Goal: Task Accomplishment & Management: Use online tool/utility

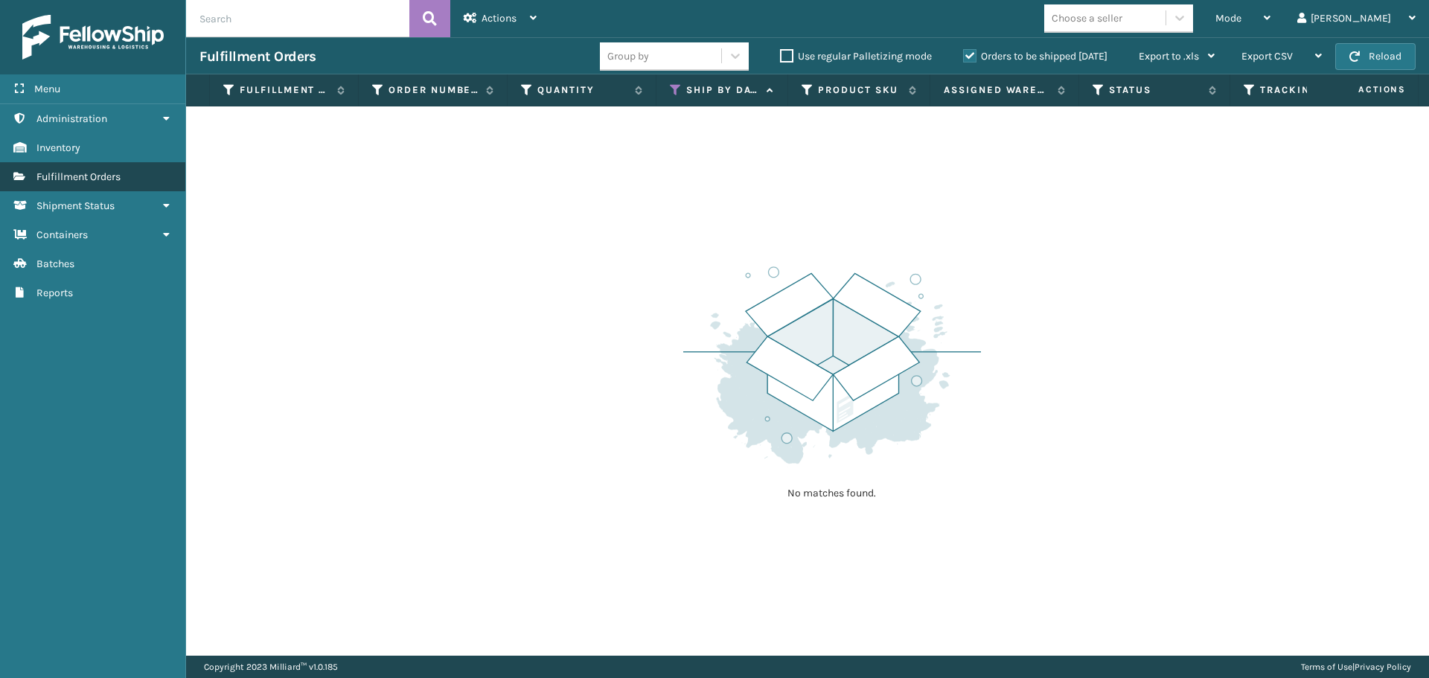
click at [115, 174] on span "Fulfillment Orders" at bounding box center [78, 176] width 84 height 13
click at [676, 88] on icon at bounding box center [676, 89] width 12 height 13
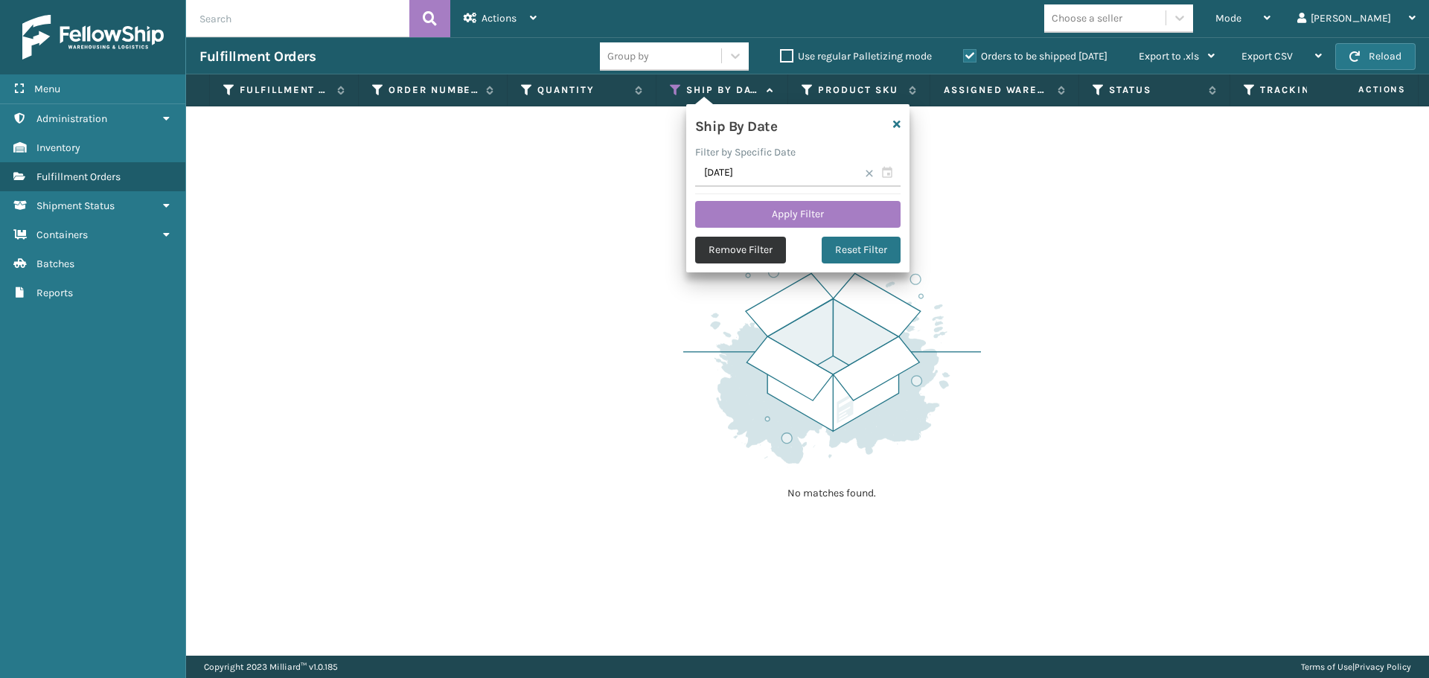
click at [760, 245] on button "Remove Filter" at bounding box center [740, 250] width 91 height 27
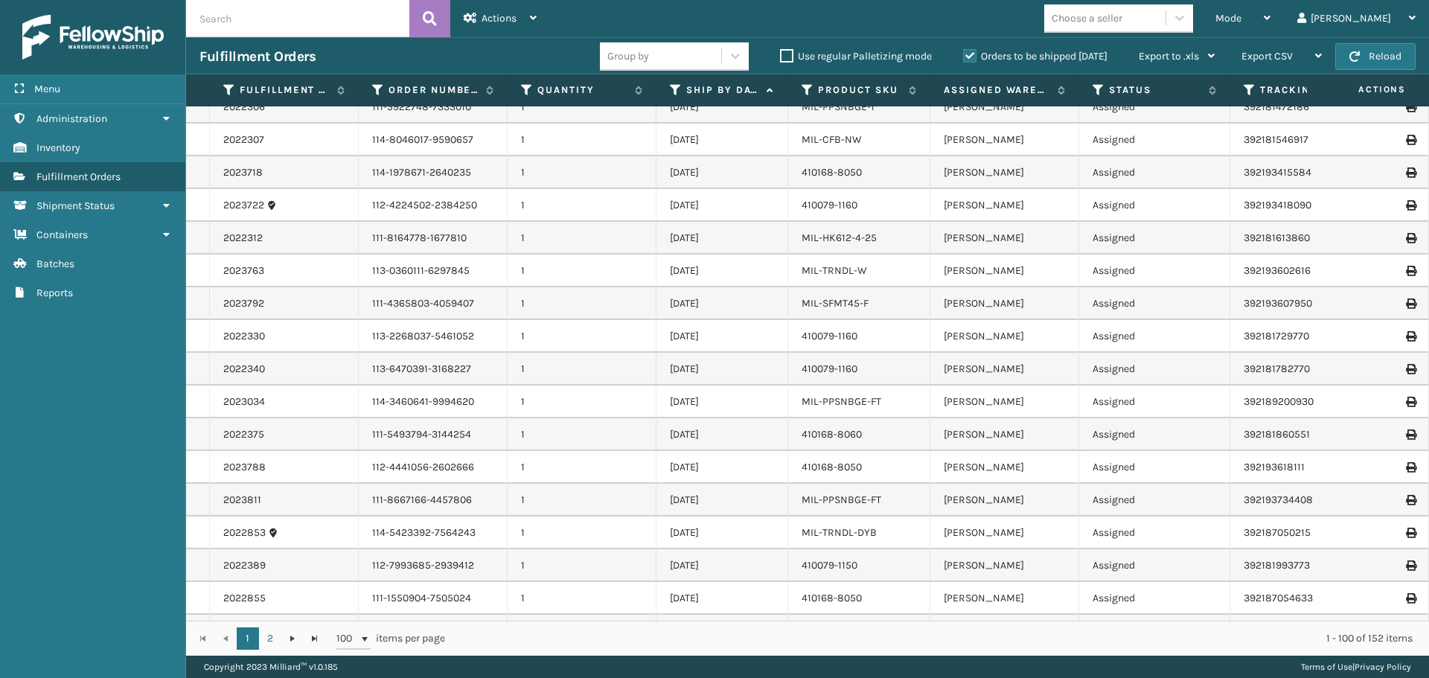
scroll to position [372, 0]
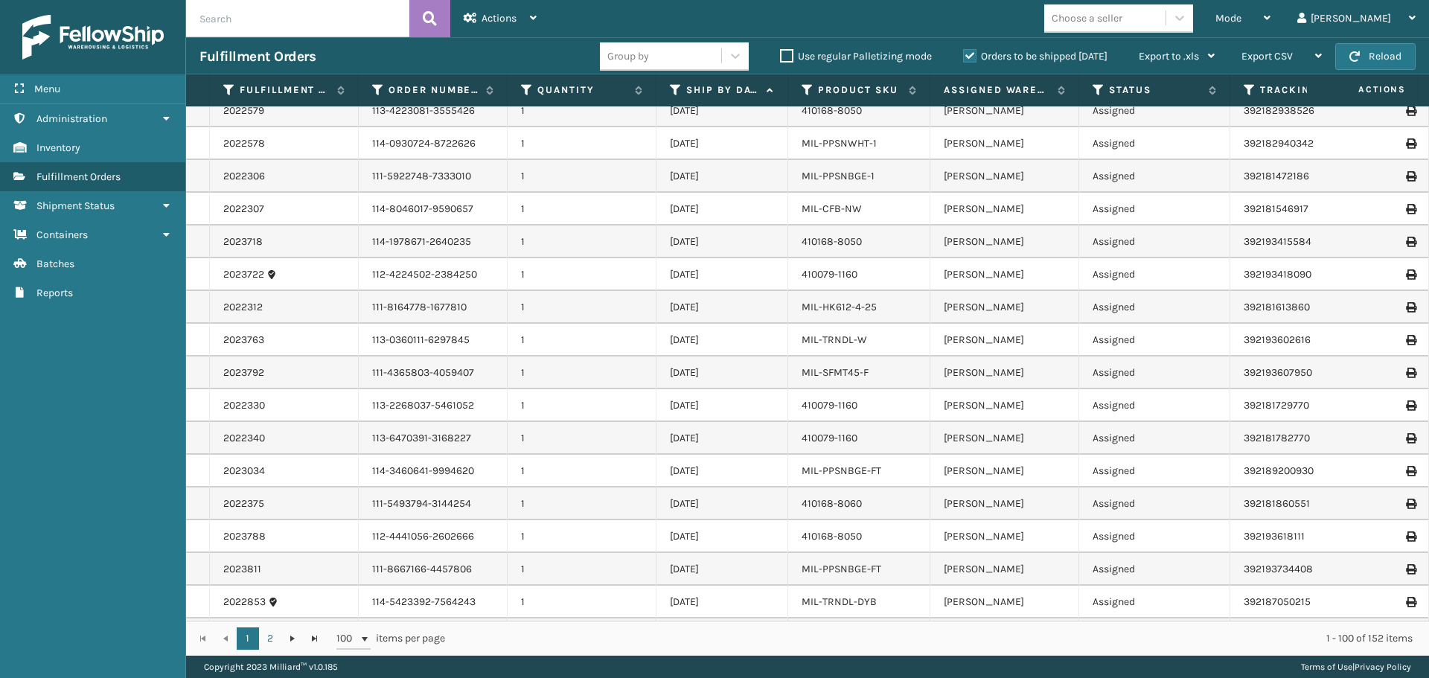
click at [673, 83] on th "Ship By Date" at bounding box center [722, 90] width 132 height 32
click at [670, 92] on icon at bounding box center [676, 89] width 12 height 13
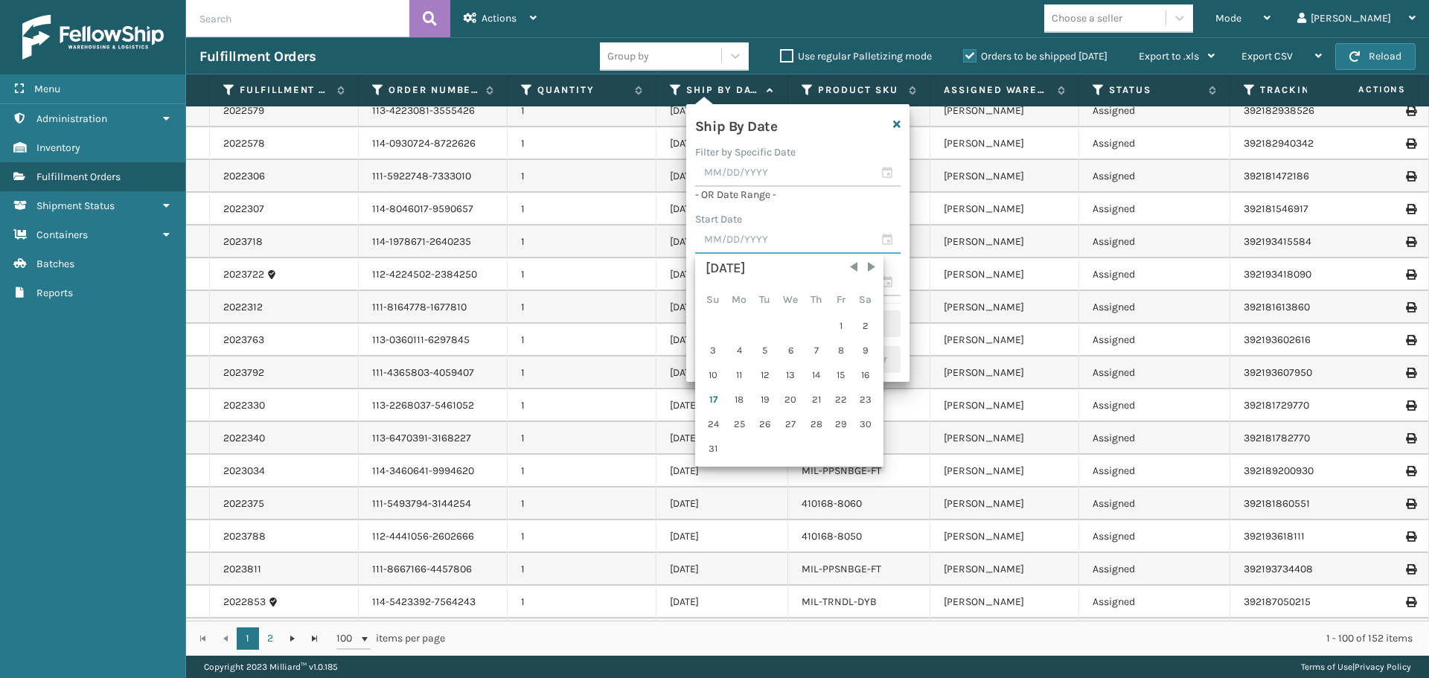
click at [740, 231] on input "text" at bounding box center [797, 240] width 205 height 27
click at [811, 377] on div "14" at bounding box center [816, 375] width 22 height 22
type input "[DATE]"
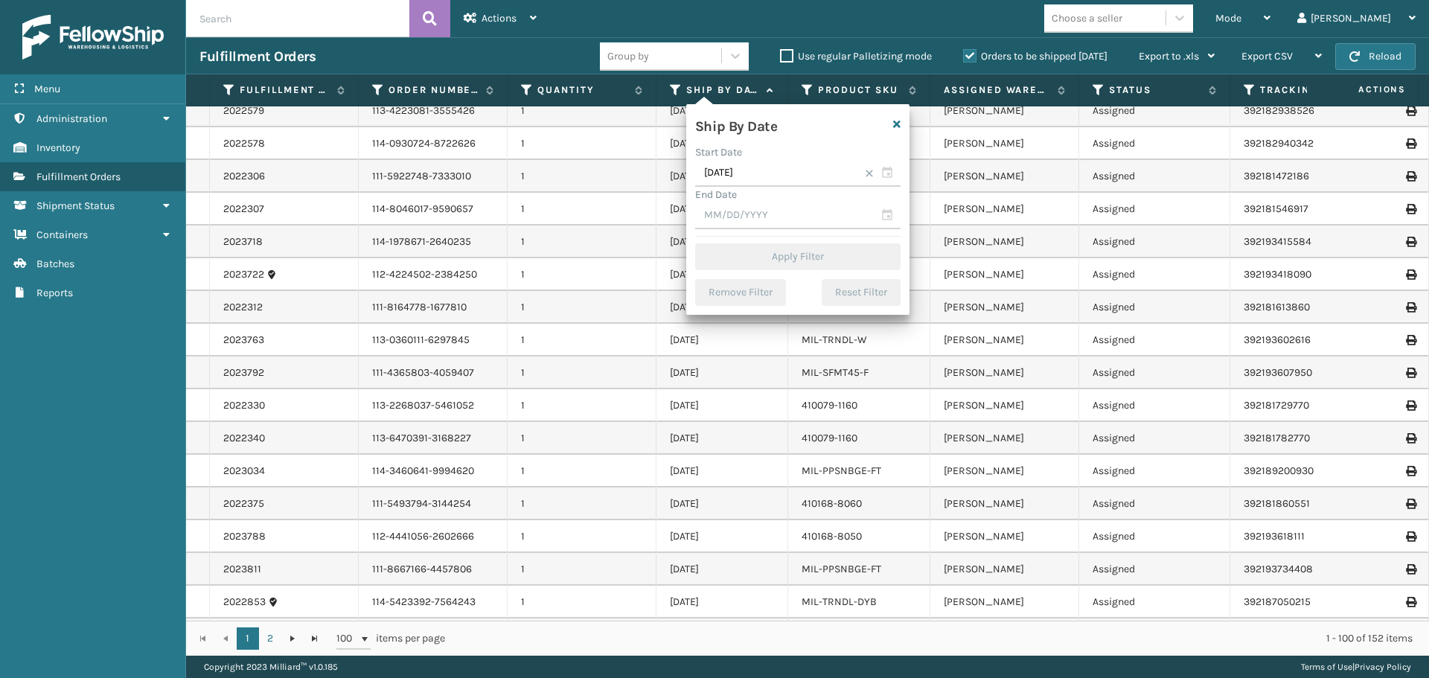
click at [871, 170] on span at bounding box center [869, 173] width 9 height 9
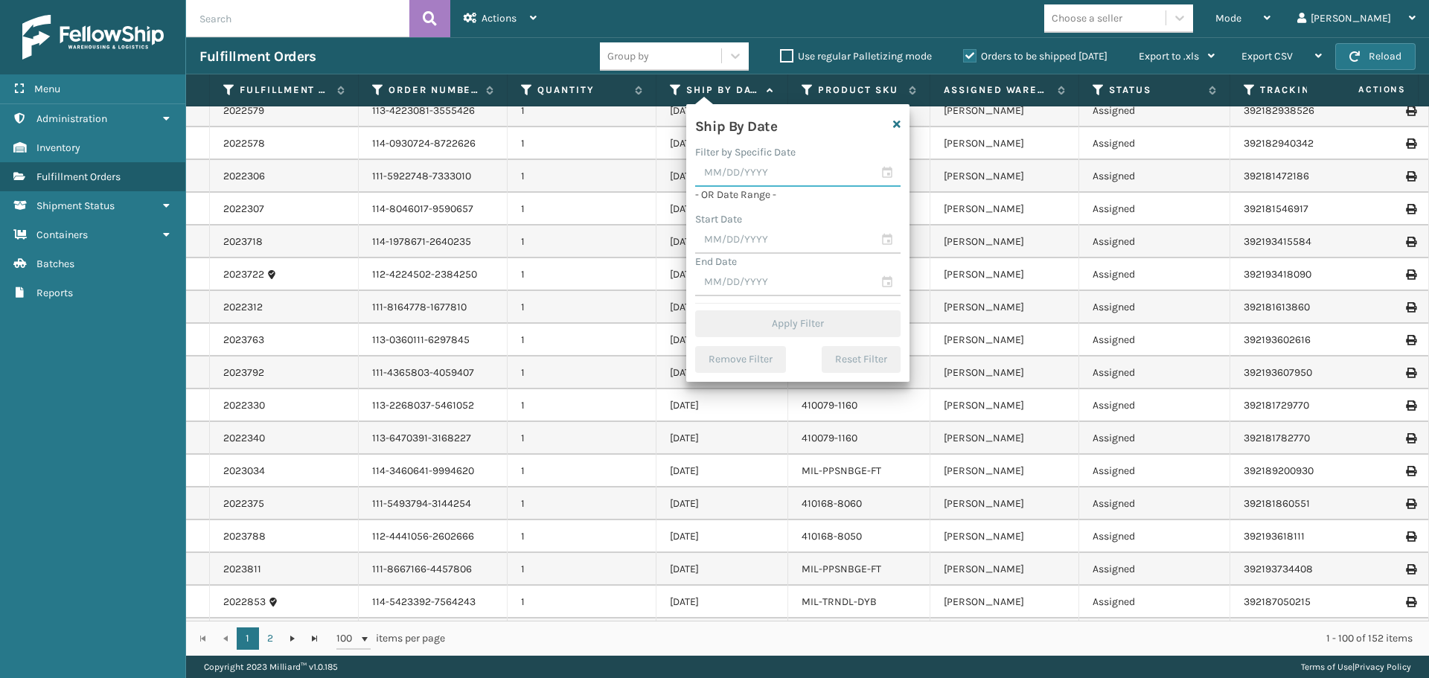
click at [797, 183] on input "text" at bounding box center [797, 173] width 205 height 27
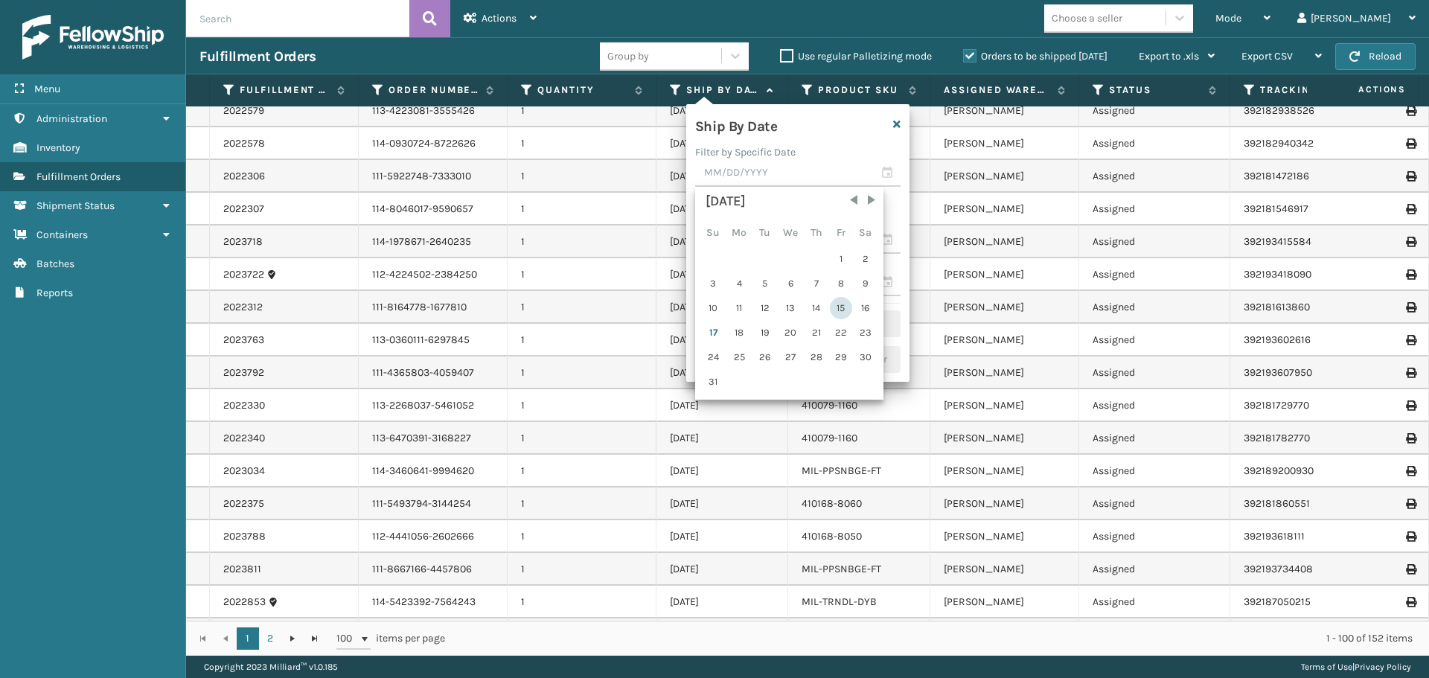
click at [836, 310] on div "15" at bounding box center [841, 308] width 22 height 22
type input "[DATE]"
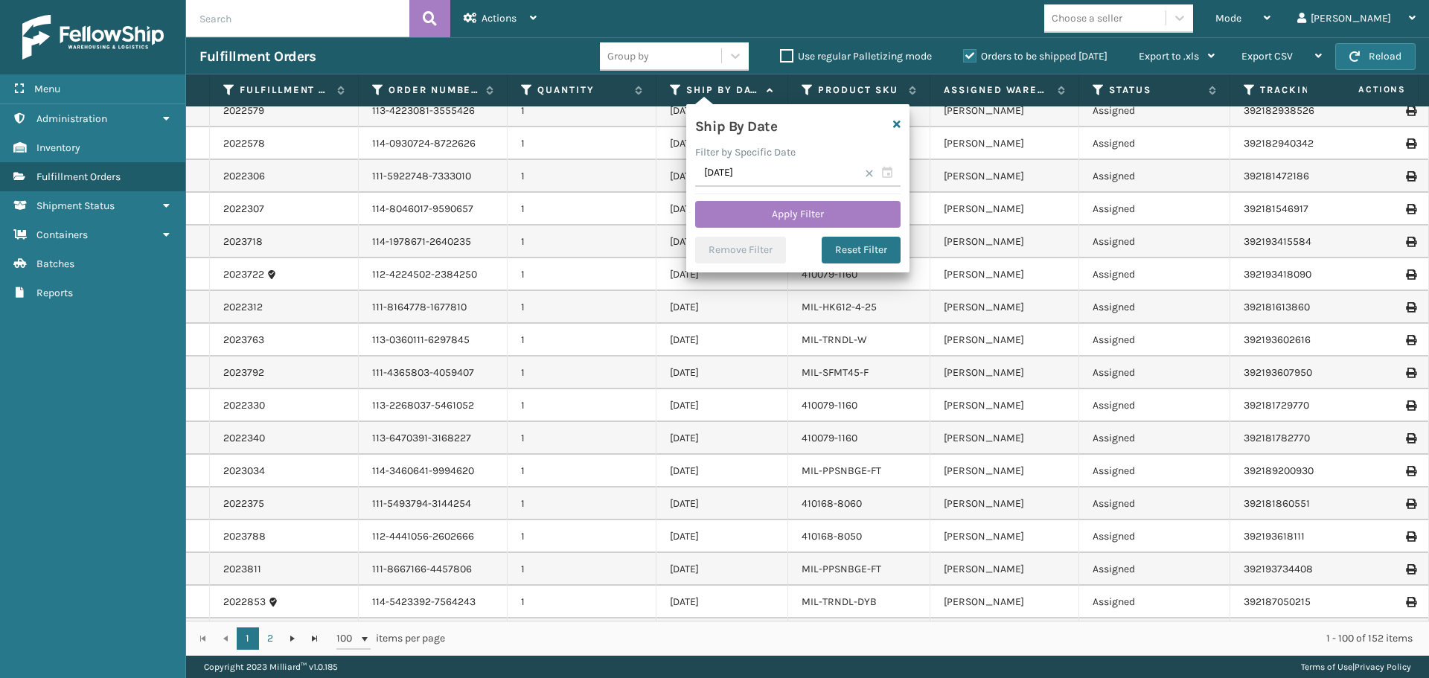
click at [870, 173] on span at bounding box center [869, 173] width 9 height 9
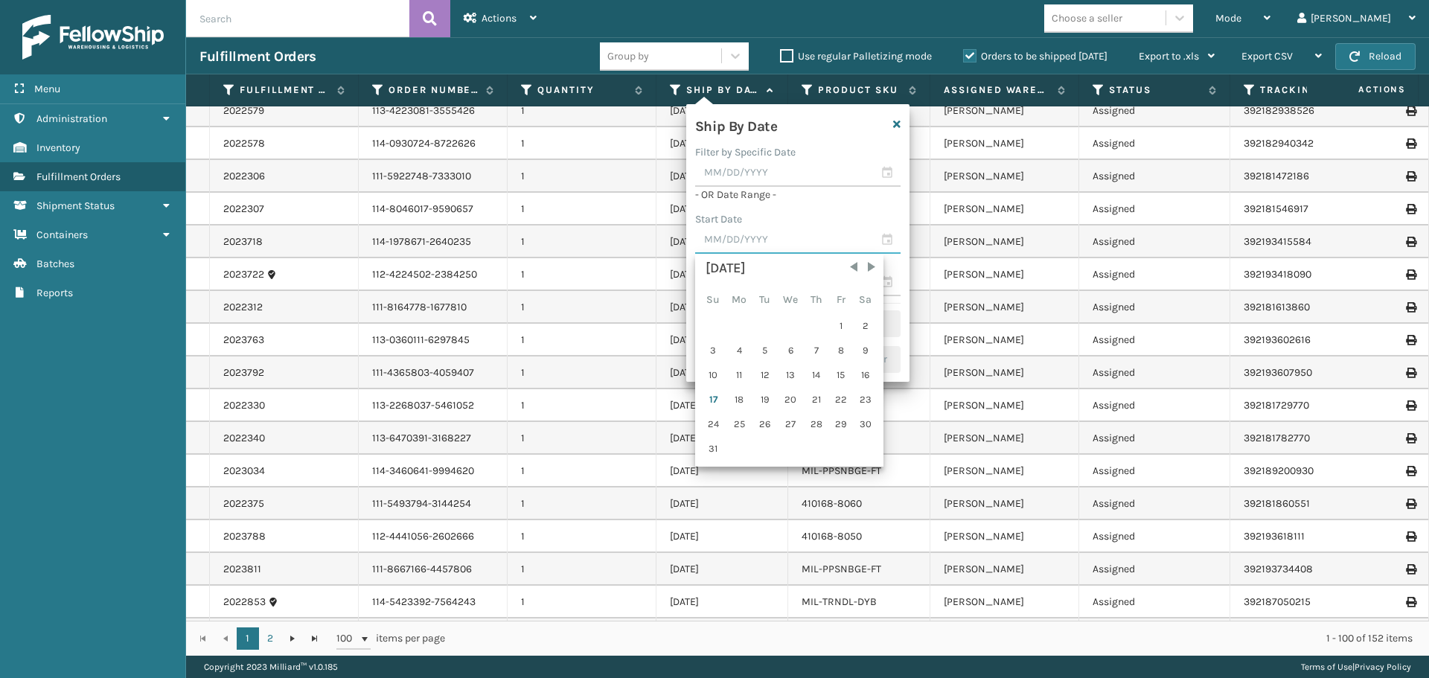
click at [781, 231] on input "text" at bounding box center [797, 240] width 205 height 27
click at [841, 379] on div "15" at bounding box center [841, 375] width 22 height 22
type input "[DATE]"
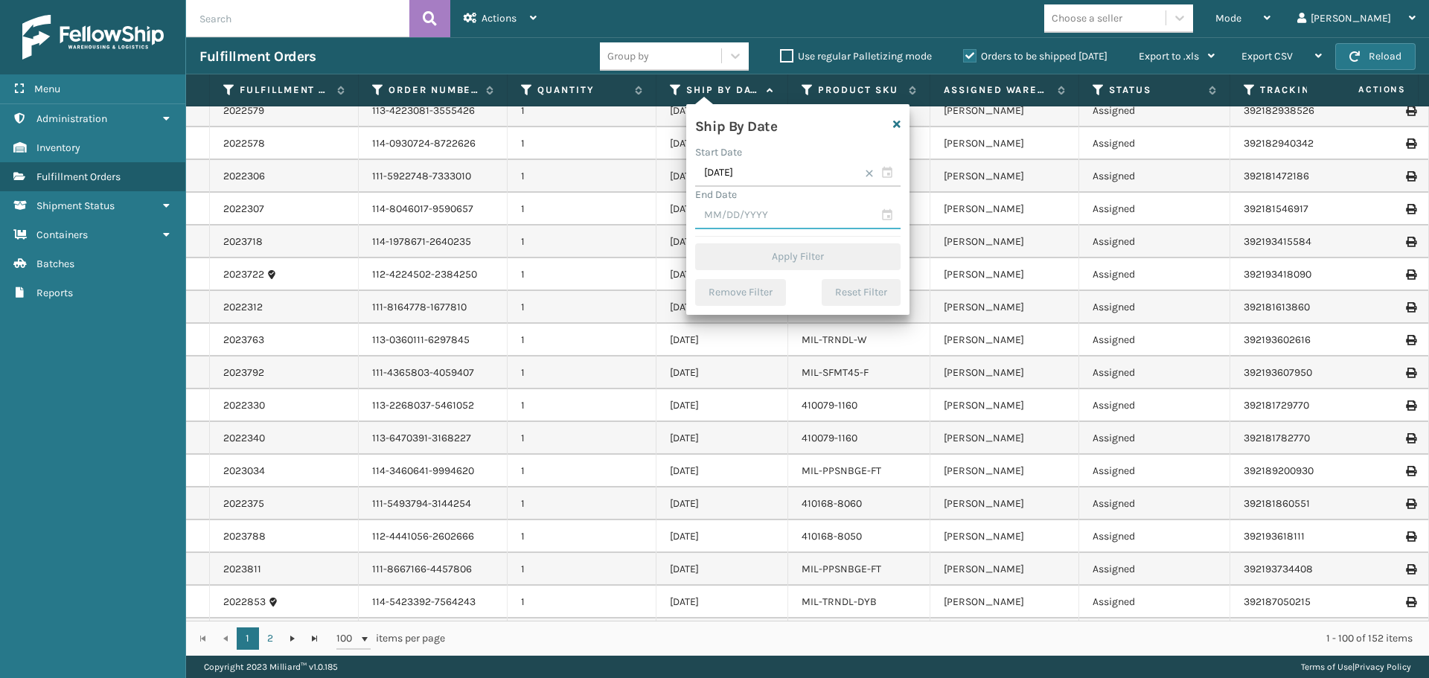
click at [755, 219] on input "text" at bounding box center [797, 215] width 205 height 27
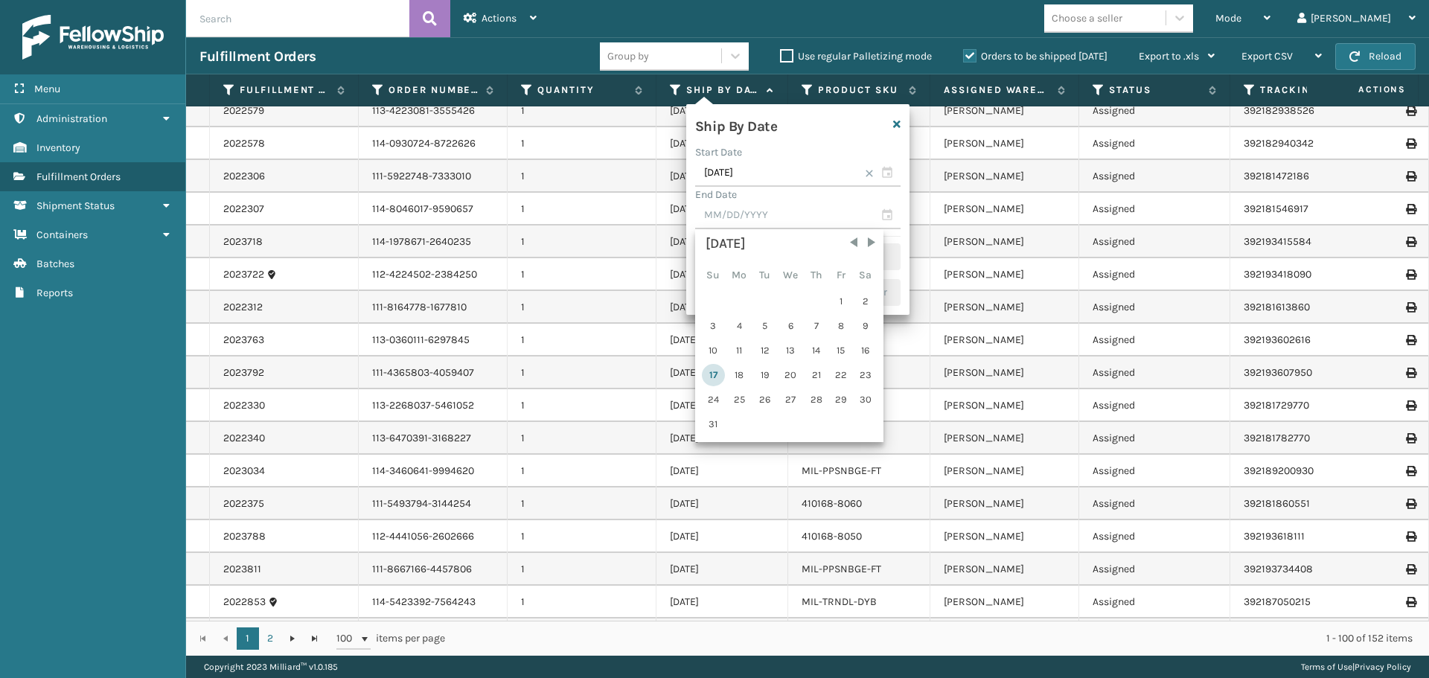
click at [711, 382] on div "17" at bounding box center [713, 375] width 23 height 22
type input "[DATE]"
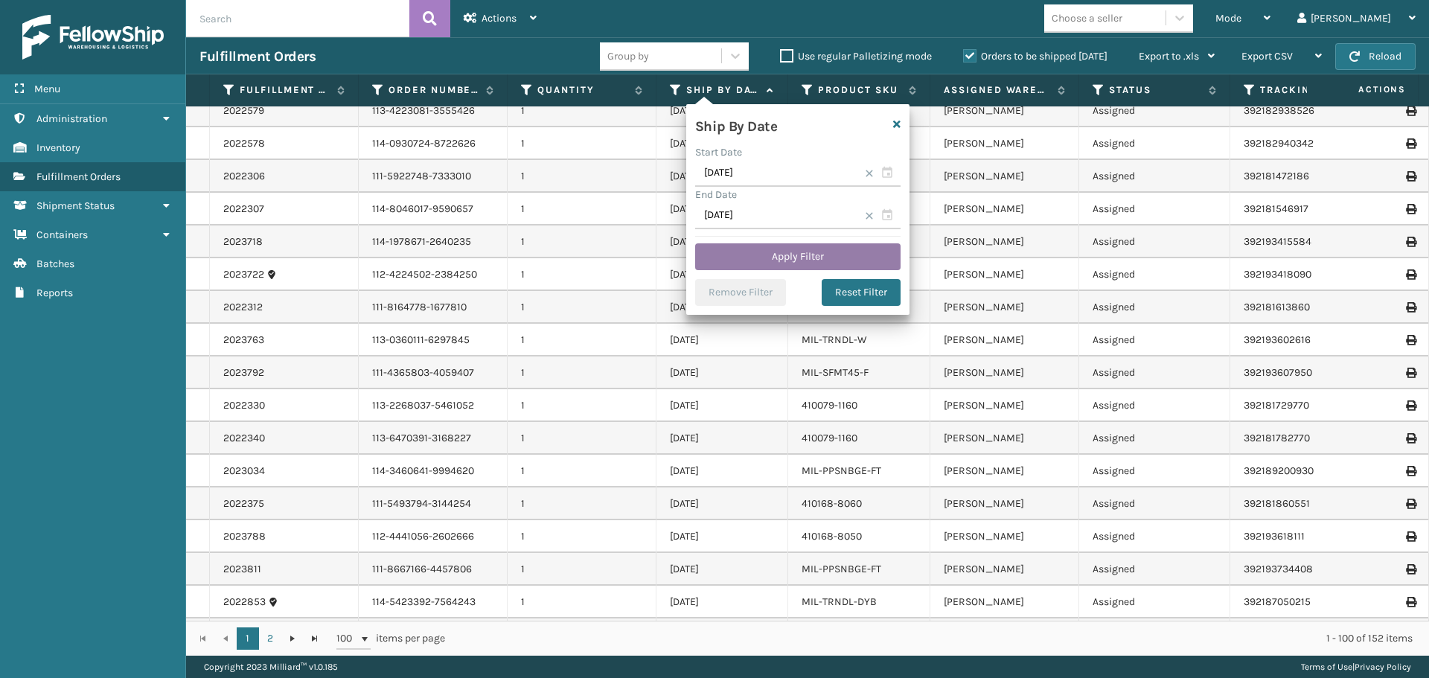
click at [752, 263] on button "Apply Filter" at bounding box center [797, 256] width 205 height 27
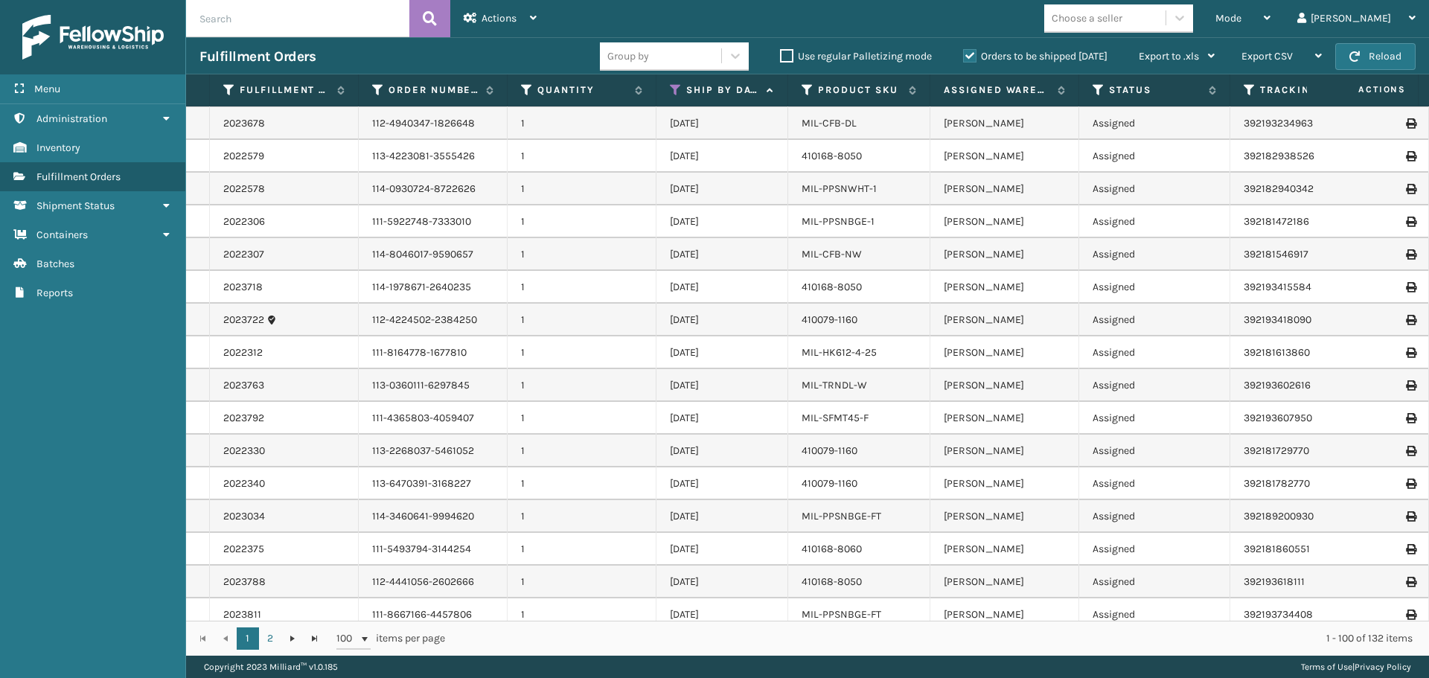
scroll to position [0, 0]
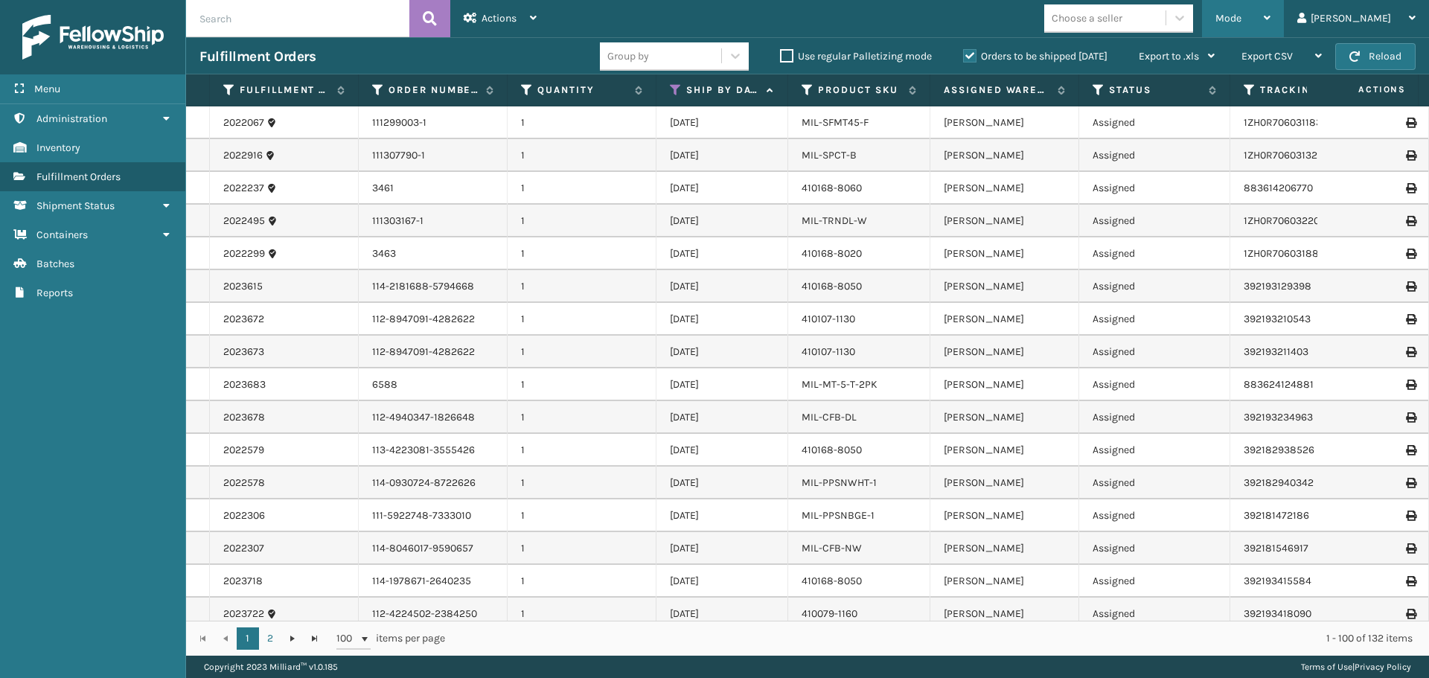
click at [1270, 13] on icon at bounding box center [1267, 18] width 7 height 10
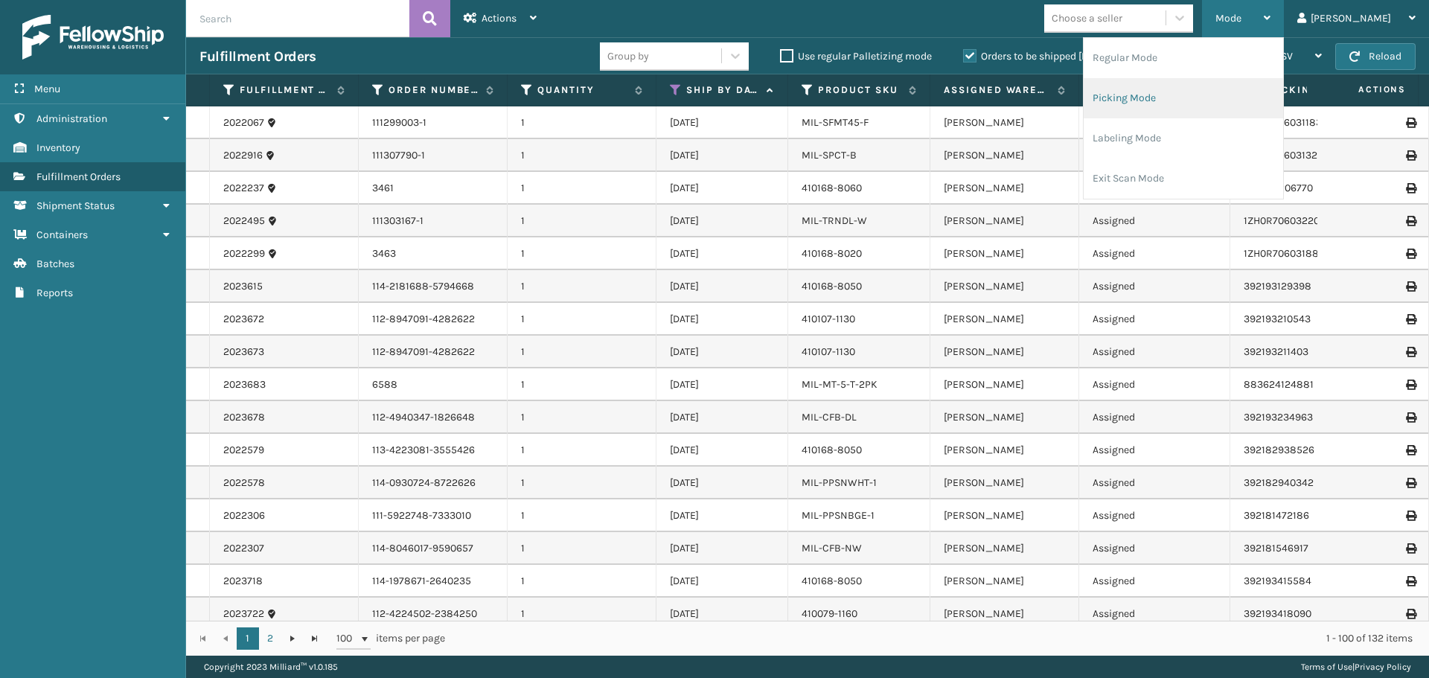
click at [1187, 101] on li "Picking Mode" at bounding box center [1182, 98] width 199 height 40
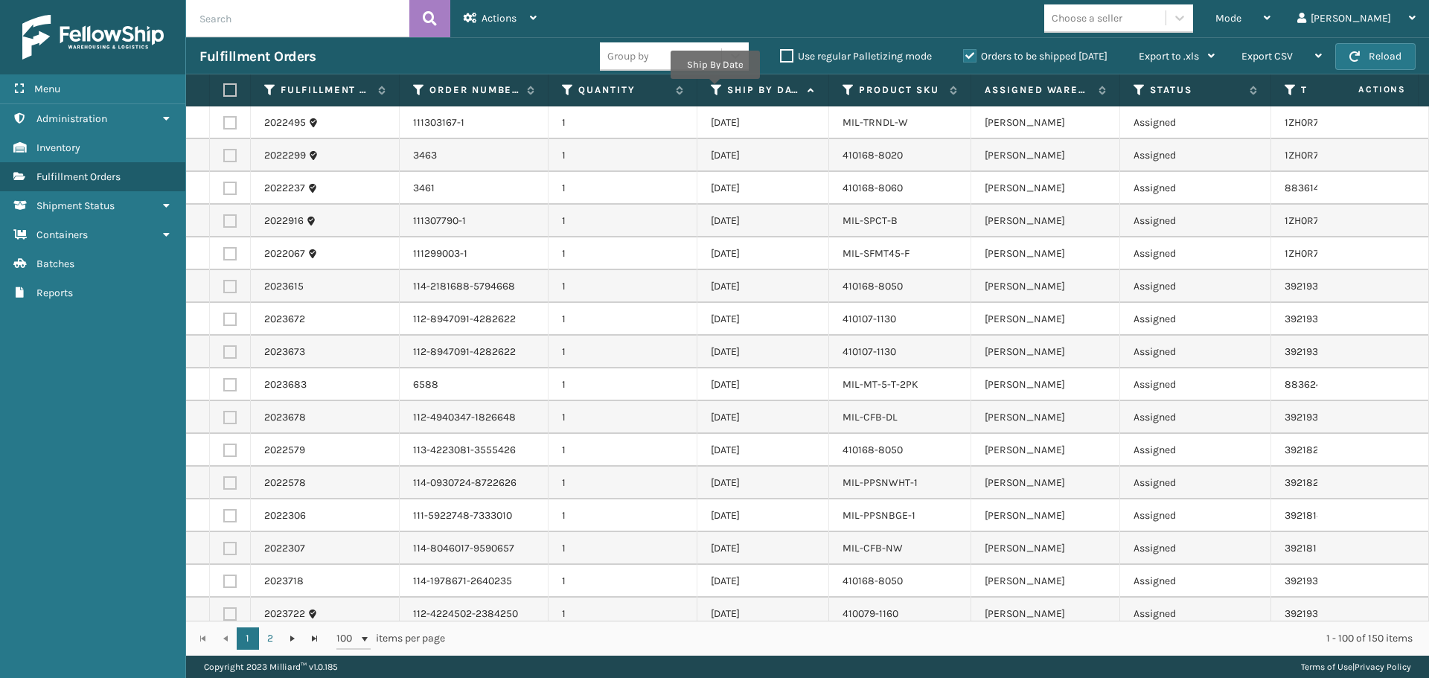
click at [714, 89] on icon at bounding box center [717, 89] width 12 height 13
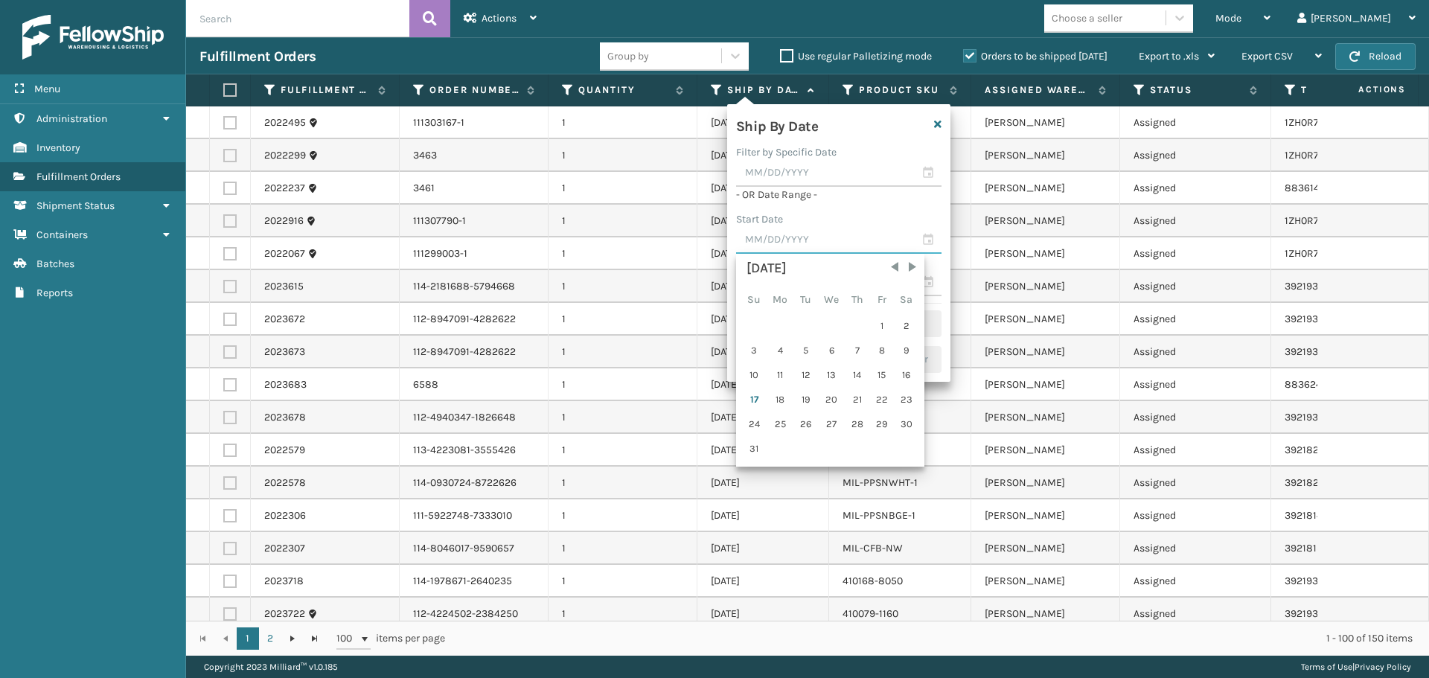
click at [762, 233] on input "text" at bounding box center [838, 240] width 205 height 27
click at [879, 377] on div "15" at bounding box center [882, 375] width 22 height 22
type input "[DATE]"
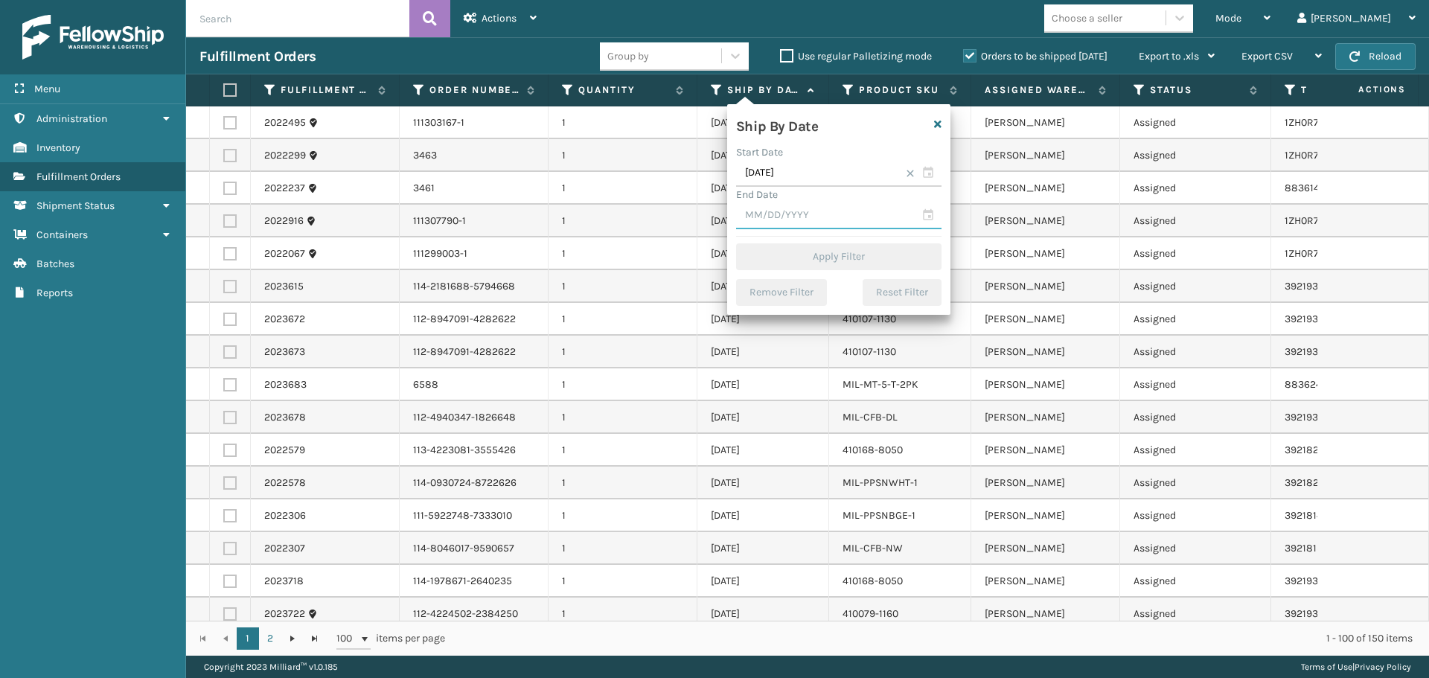
click at [811, 211] on input "text" at bounding box center [838, 215] width 205 height 27
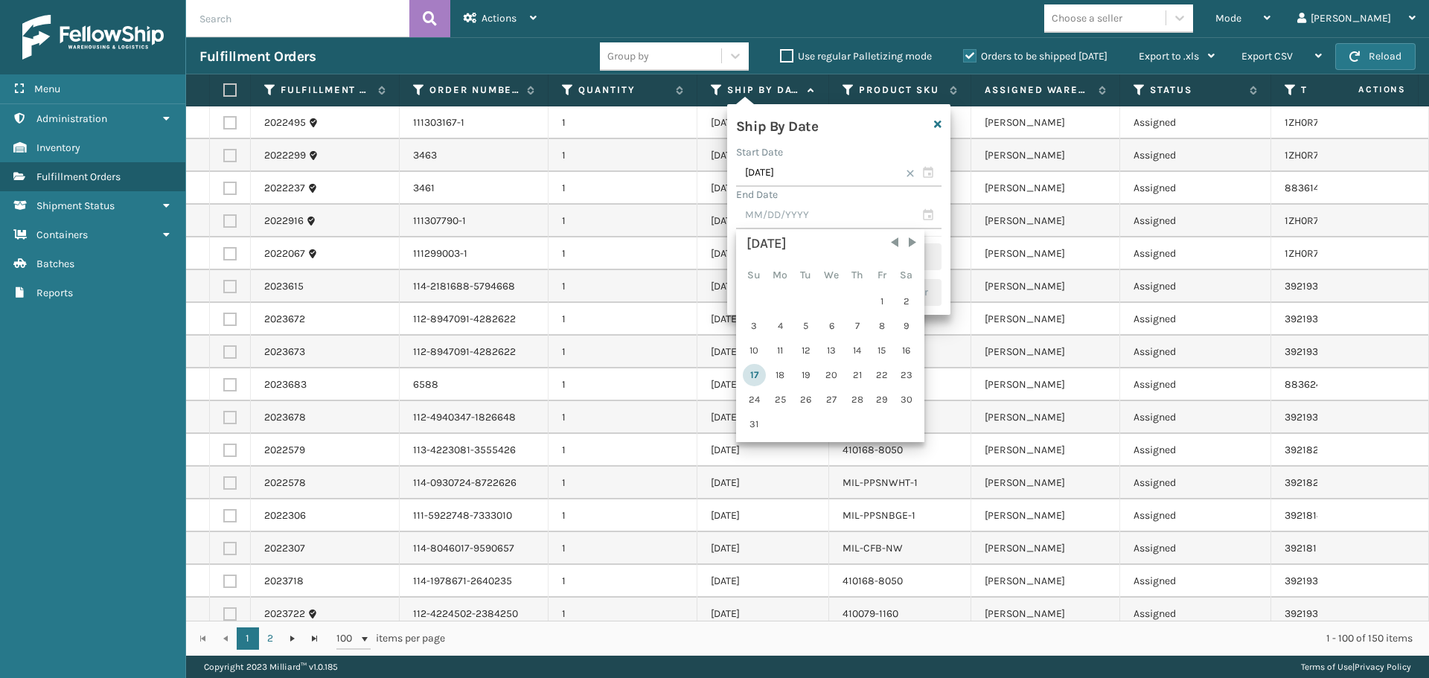
click at [756, 374] on div "17" at bounding box center [754, 375] width 23 height 22
type input "[DATE]"
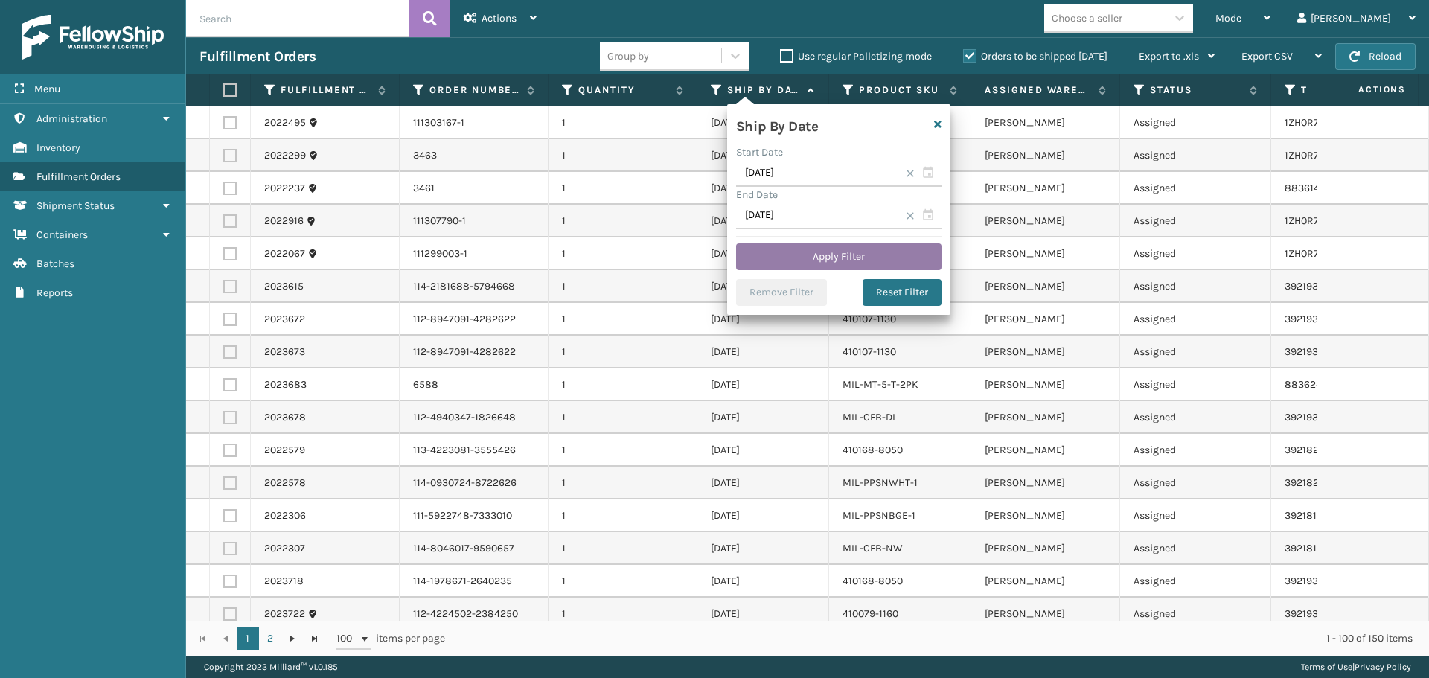
click at [833, 252] on button "Apply Filter" at bounding box center [838, 256] width 205 height 27
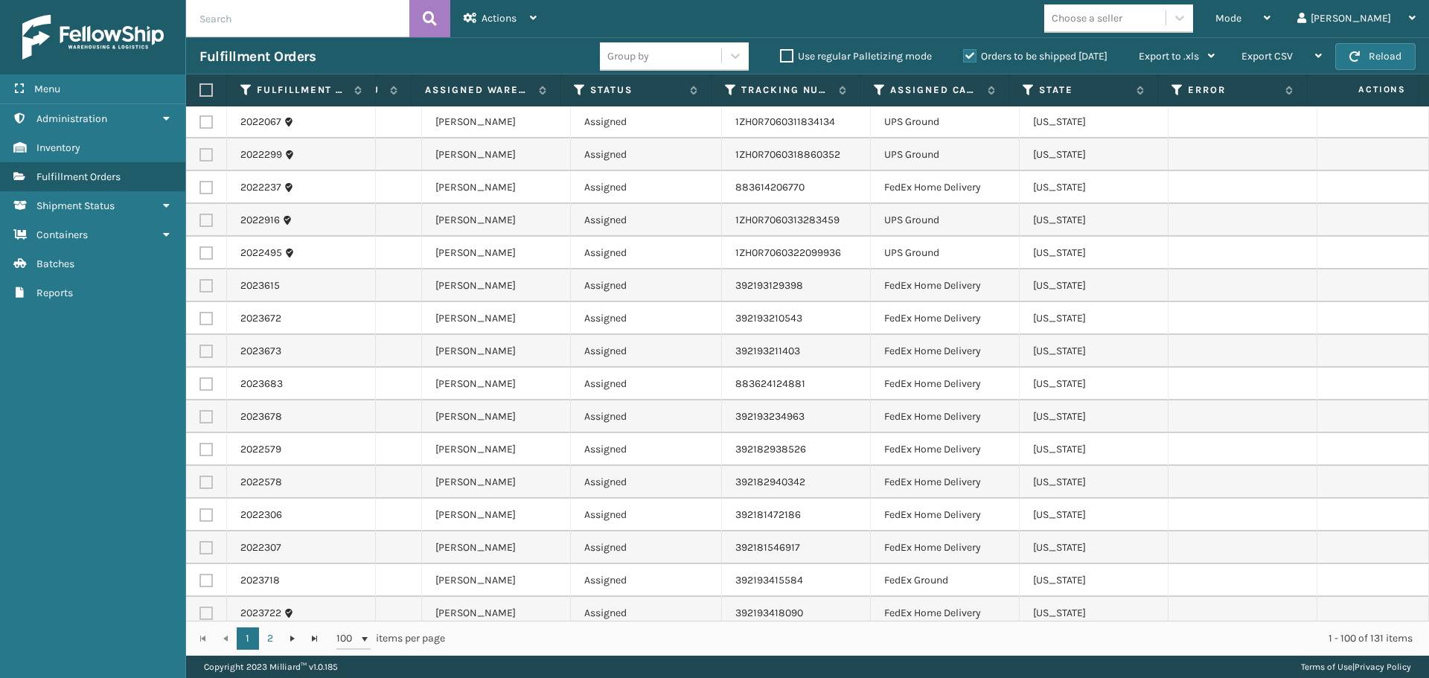
scroll to position [0, 560]
click at [880, 92] on icon at bounding box center [880, 89] width 12 height 13
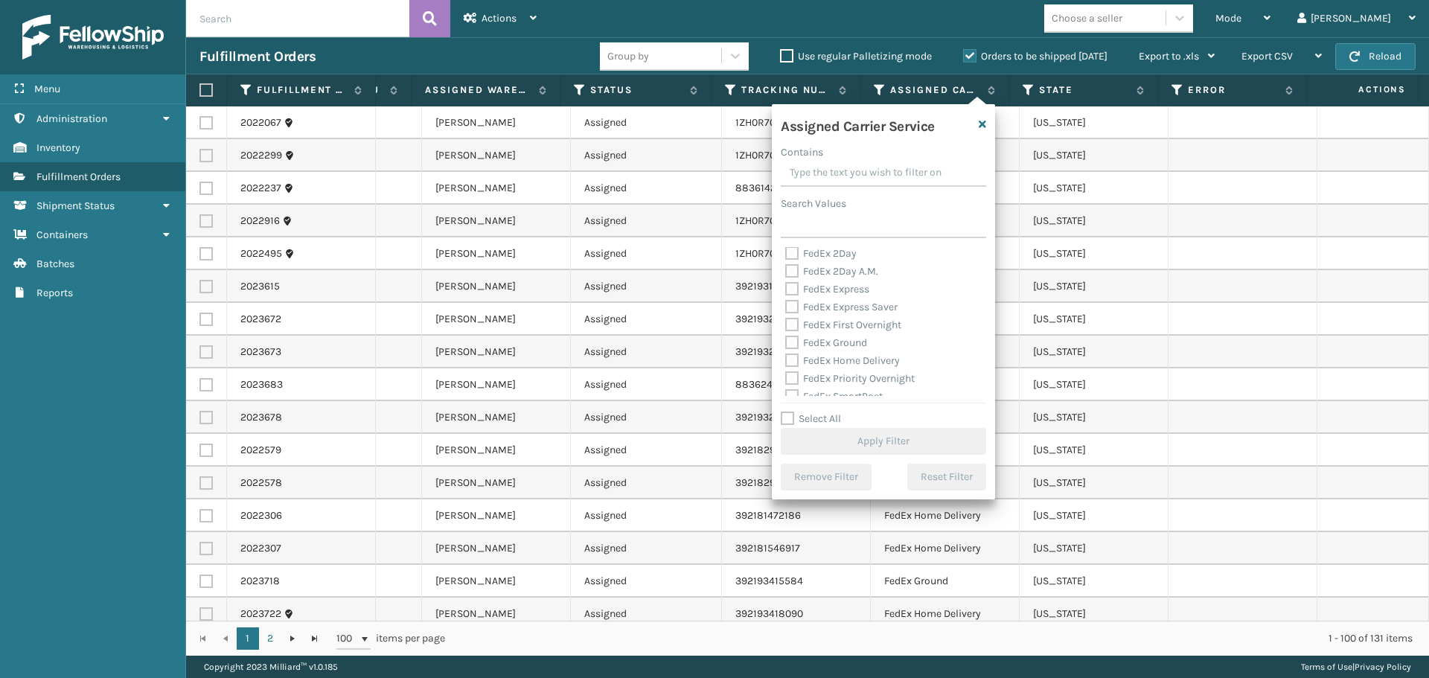
scroll to position [74, 0]
click at [793, 307] on label "FedEx Ground" at bounding box center [826, 306] width 82 height 13
click at [786, 307] on input "FedEx Ground" at bounding box center [785, 303] width 1 height 10
checkbox input "true"
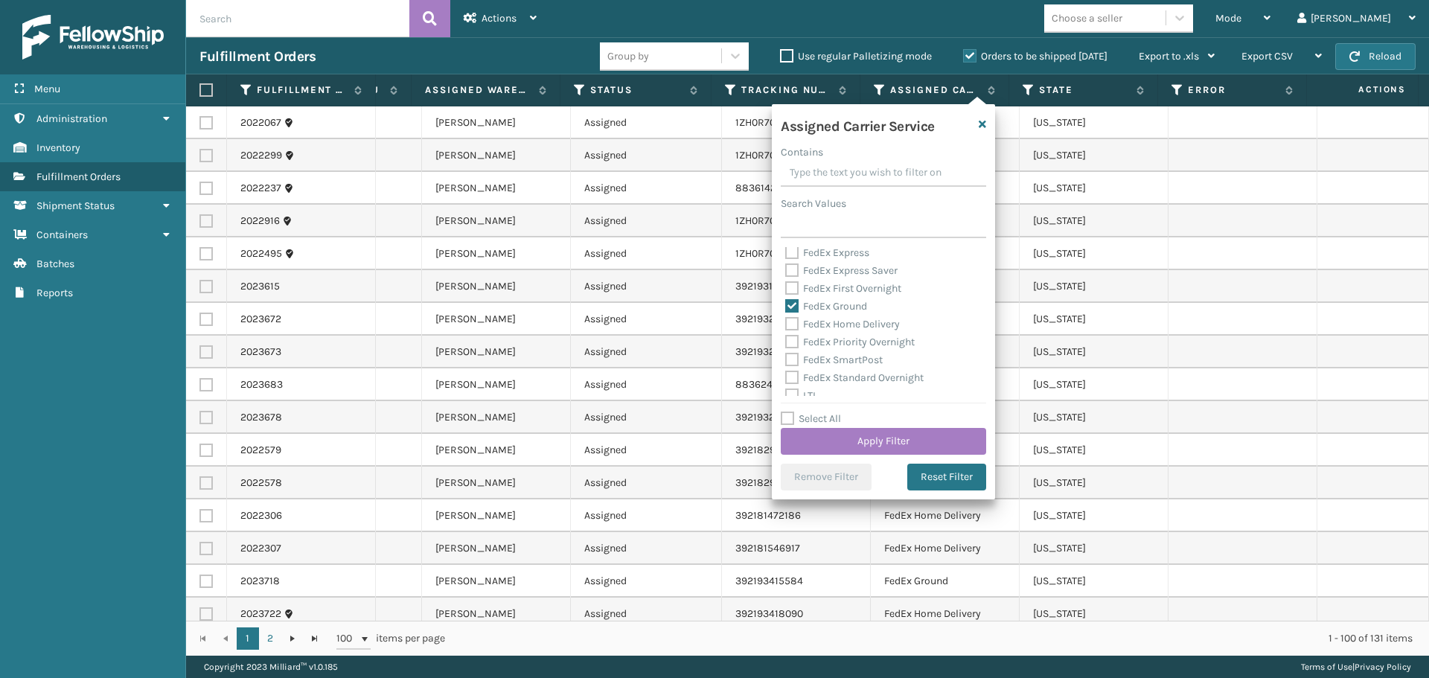
click at [793, 320] on label "FedEx Home Delivery" at bounding box center [842, 324] width 115 height 13
click at [786, 320] on input "FedEx Home Delivery" at bounding box center [785, 321] width 1 height 10
checkbox input "true"
click at [879, 429] on button "Apply Filter" at bounding box center [883, 441] width 205 height 27
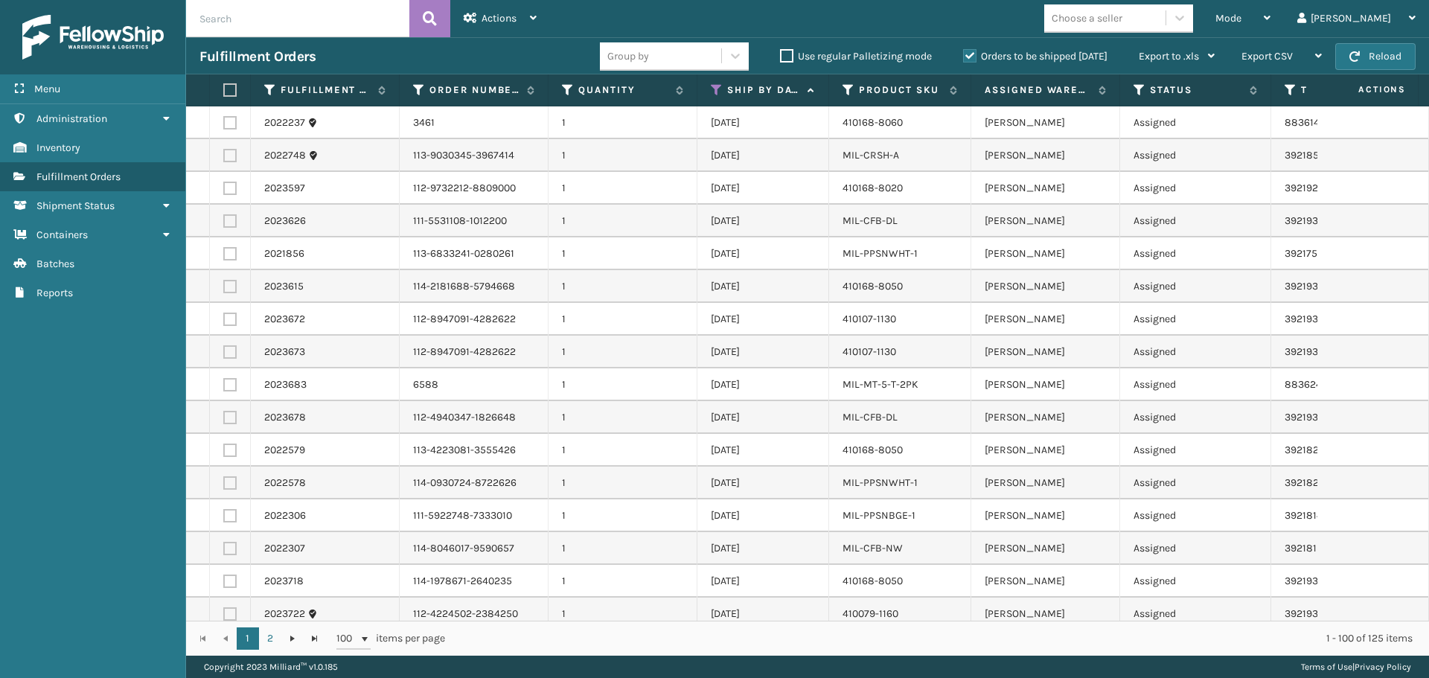
click at [232, 87] on label at bounding box center [227, 89] width 9 height 13
click at [224, 87] on input "checkbox" at bounding box center [223, 91] width 1 height 10
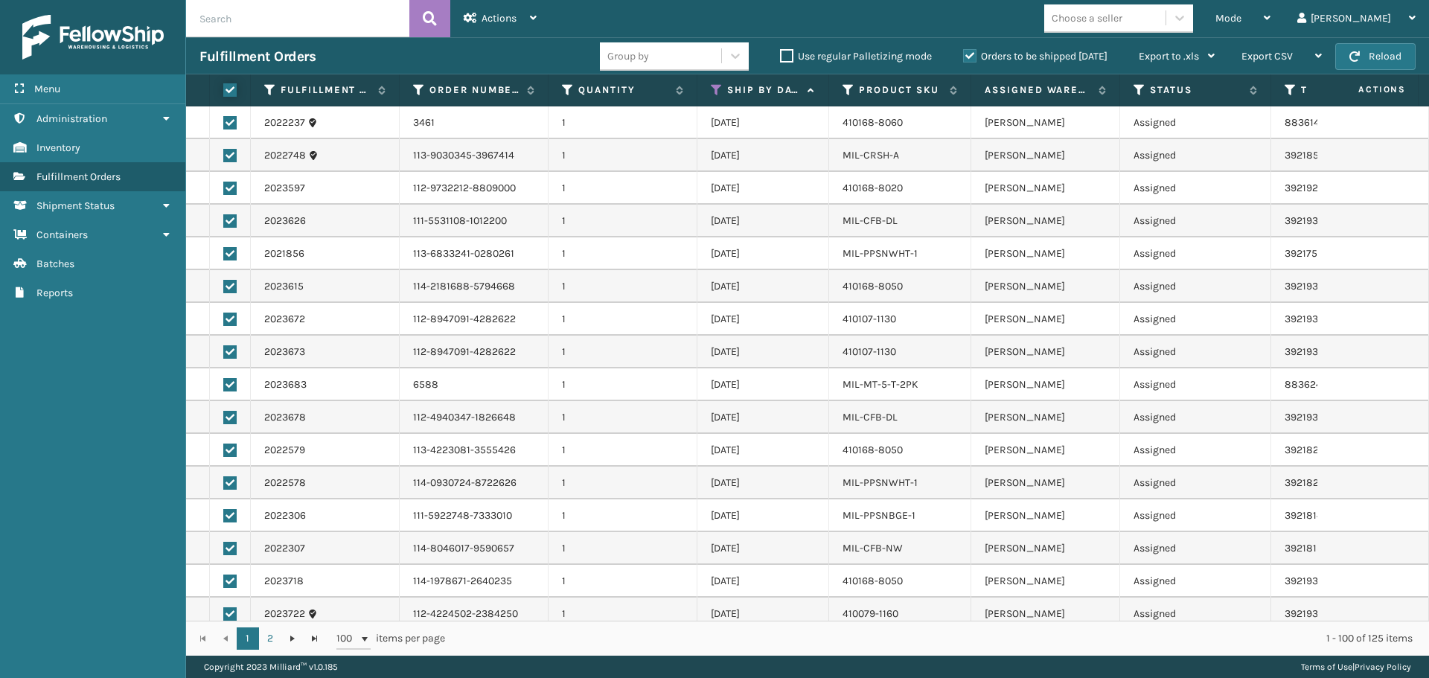
checkbox input "true"
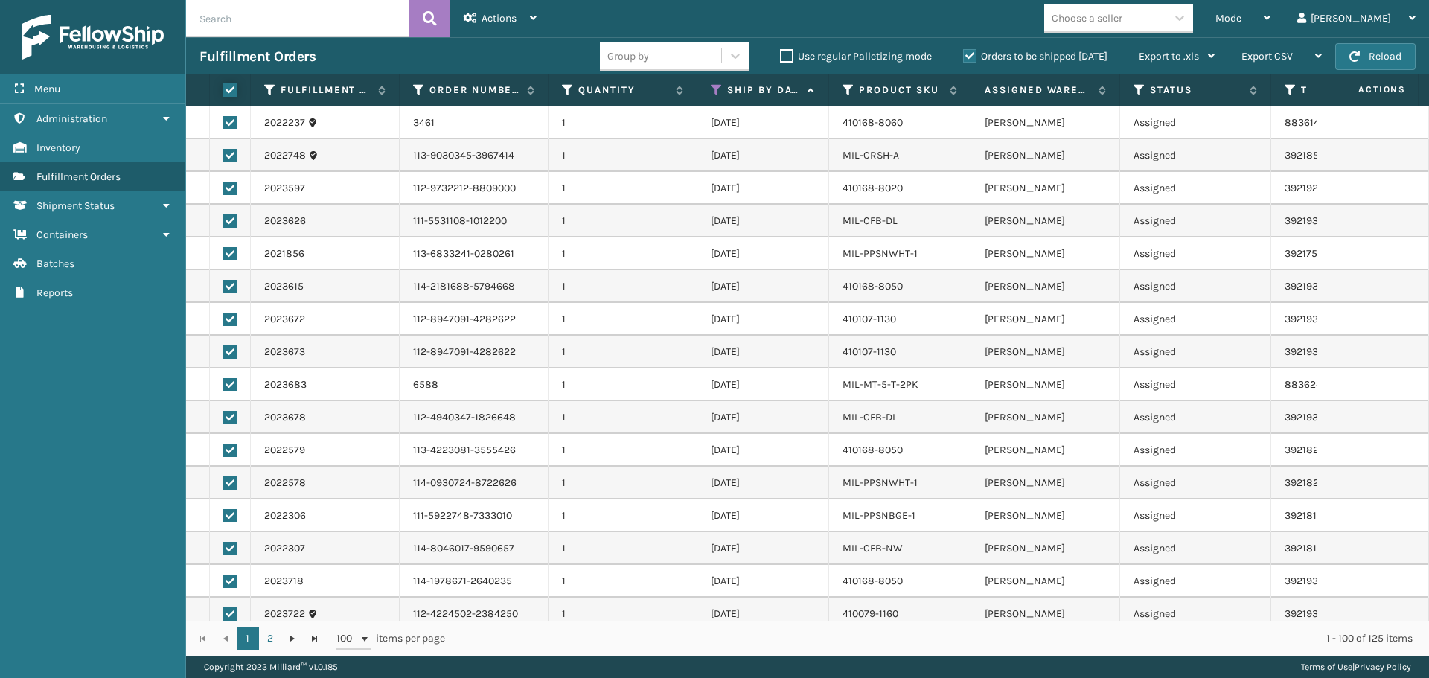
checkbox input "true"
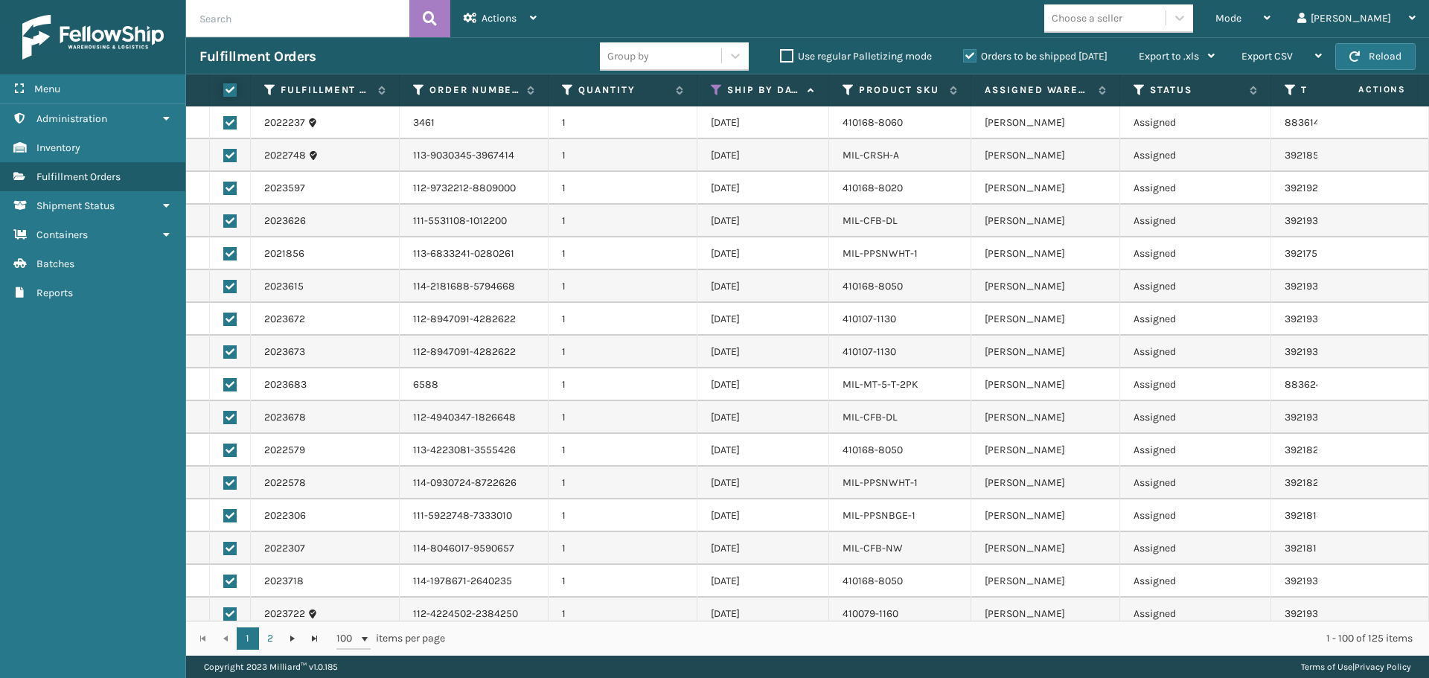
checkbox input "true"
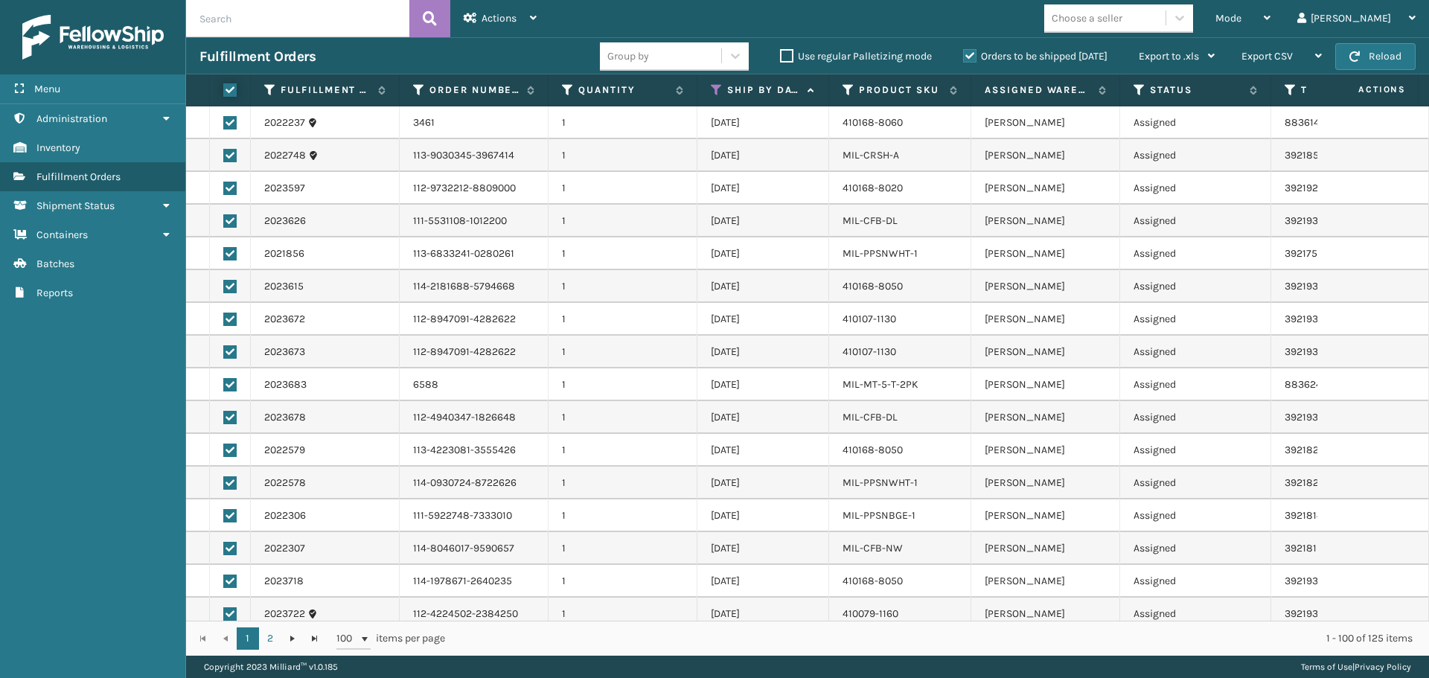
checkbox input "true"
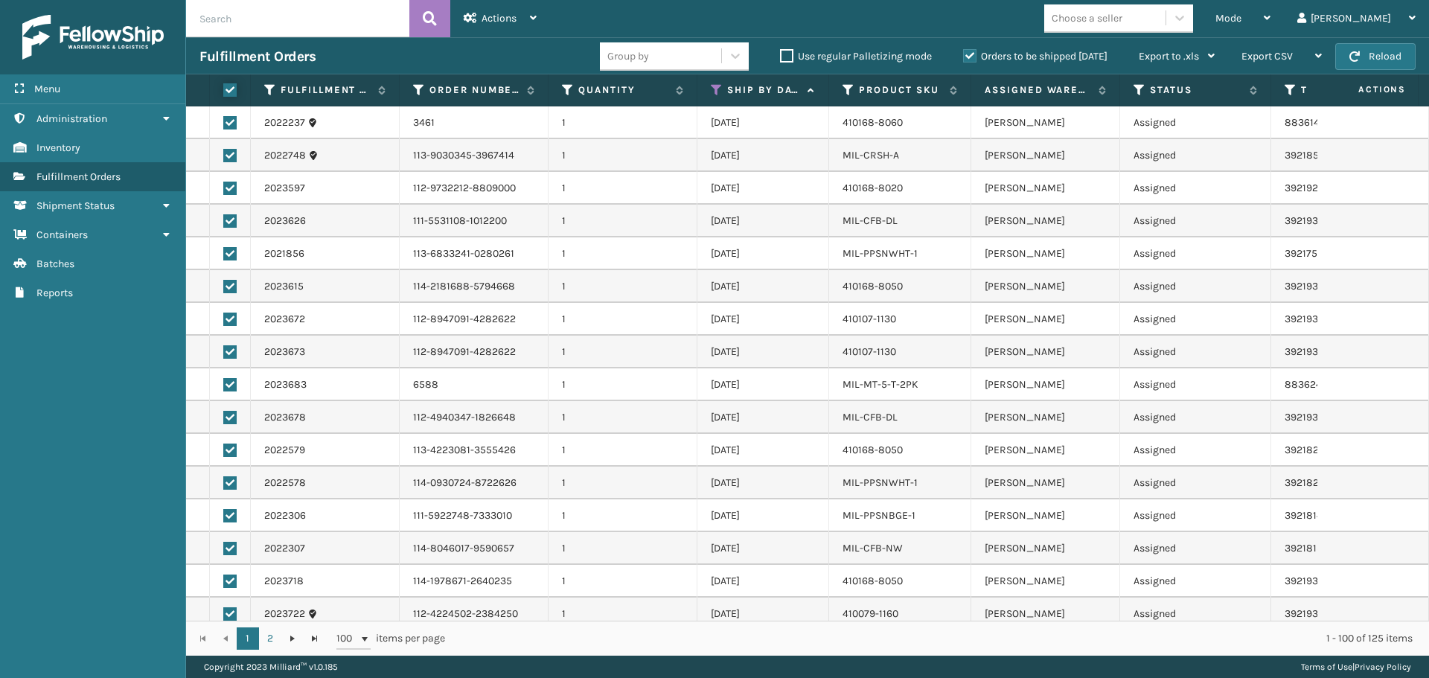
checkbox input "true"
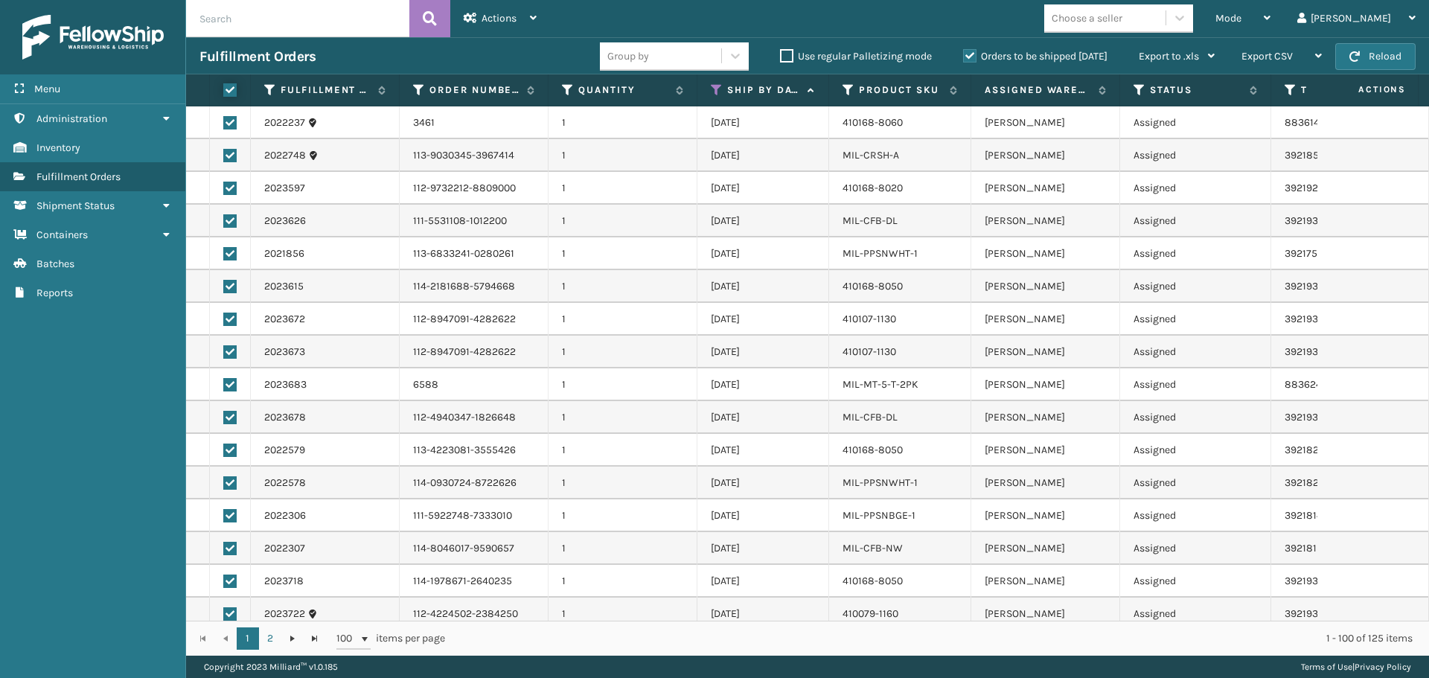
checkbox input "true"
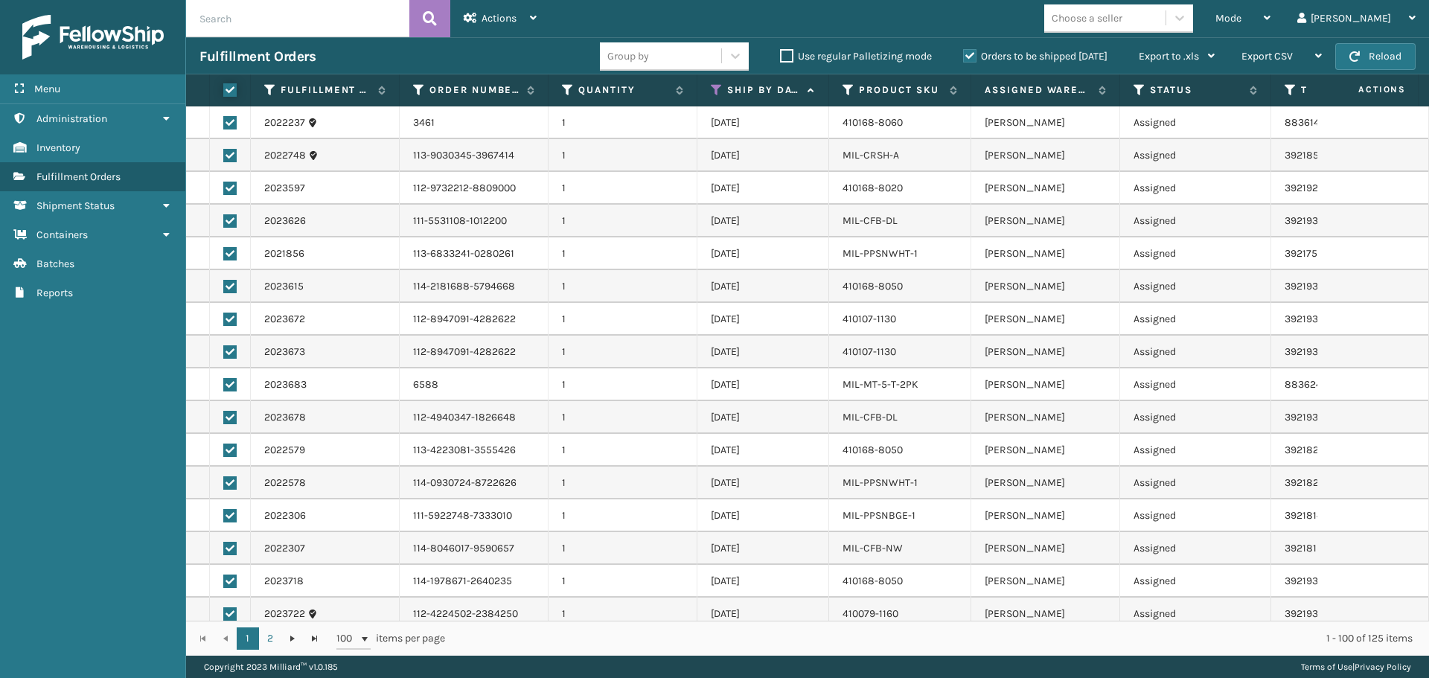
checkbox input "true"
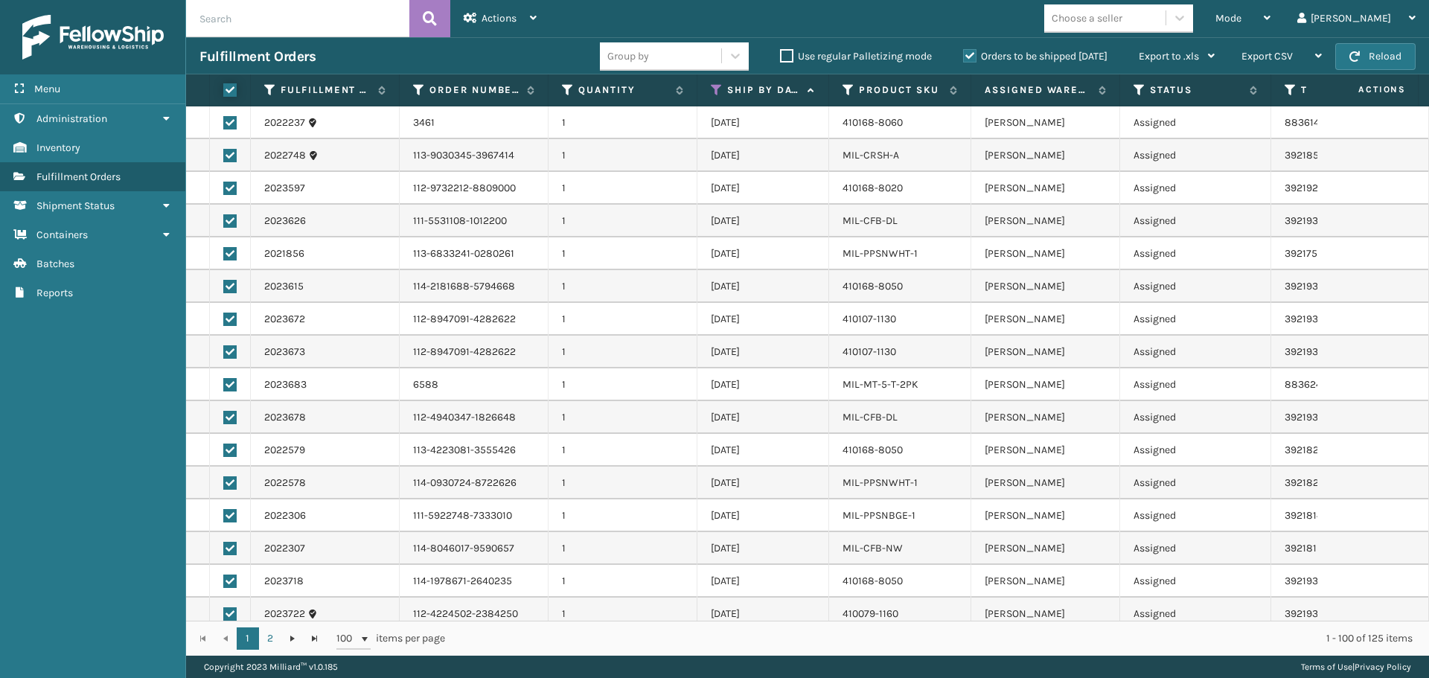
checkbox input "true"
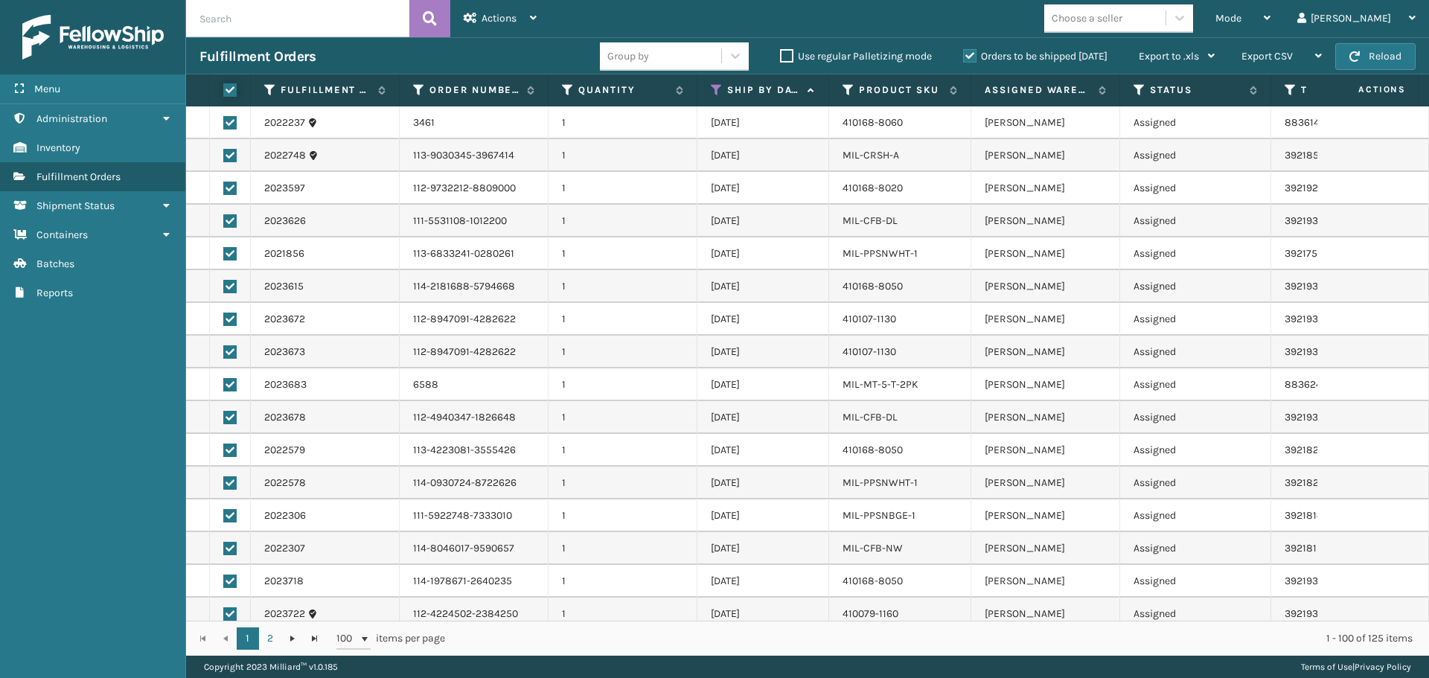
checkbox input "true"
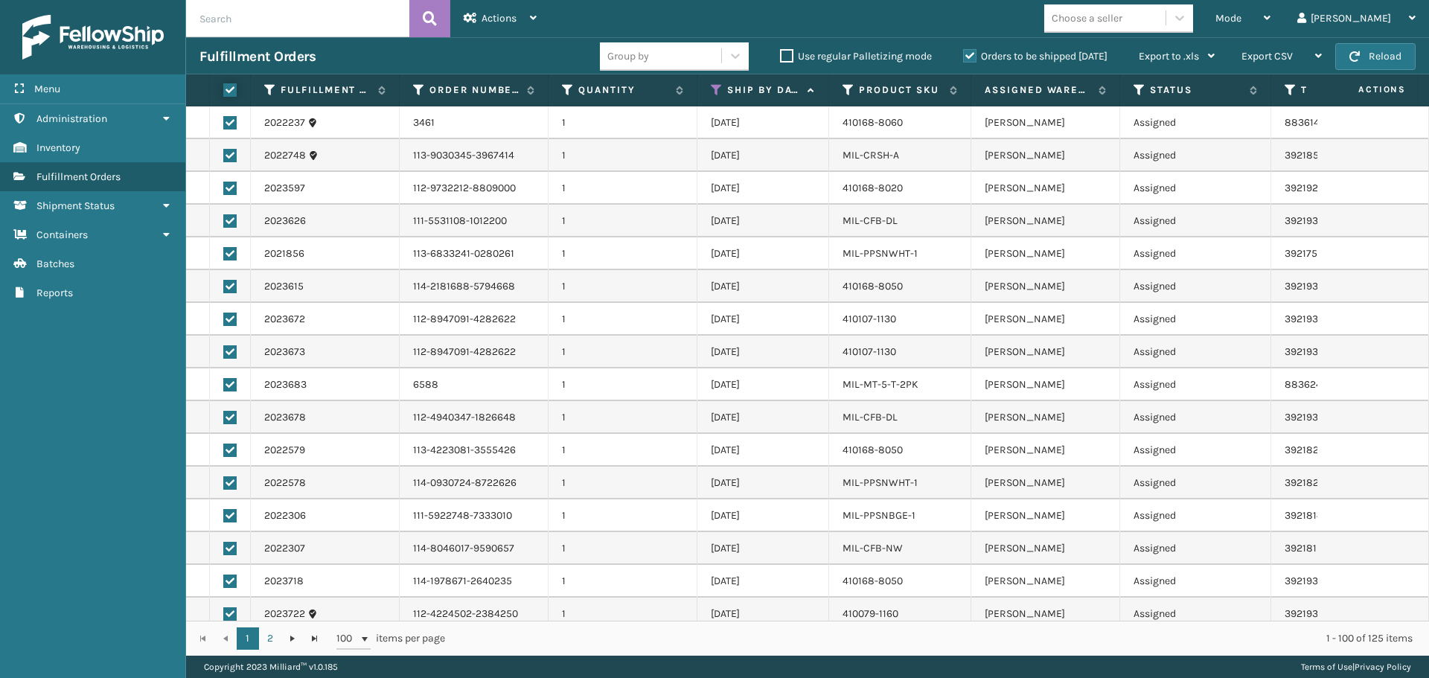
checkbox input "true"
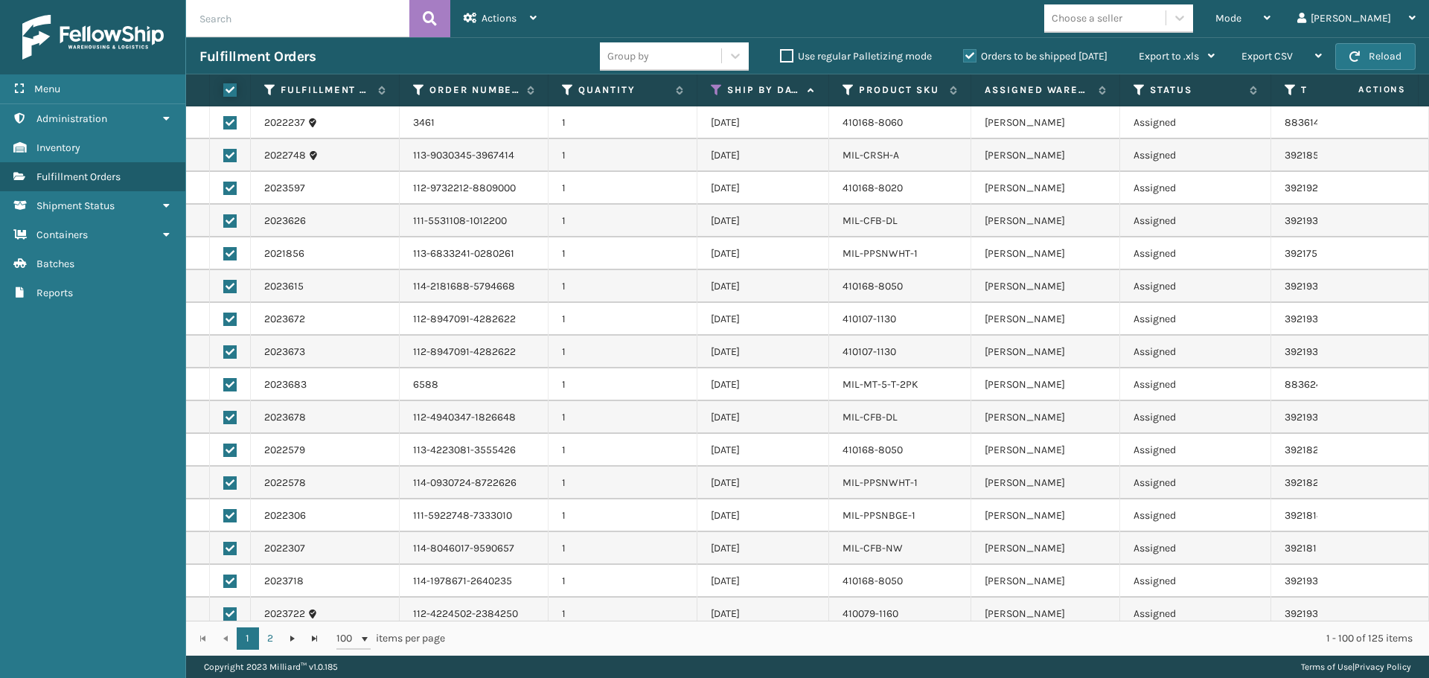
checkbox input "true"
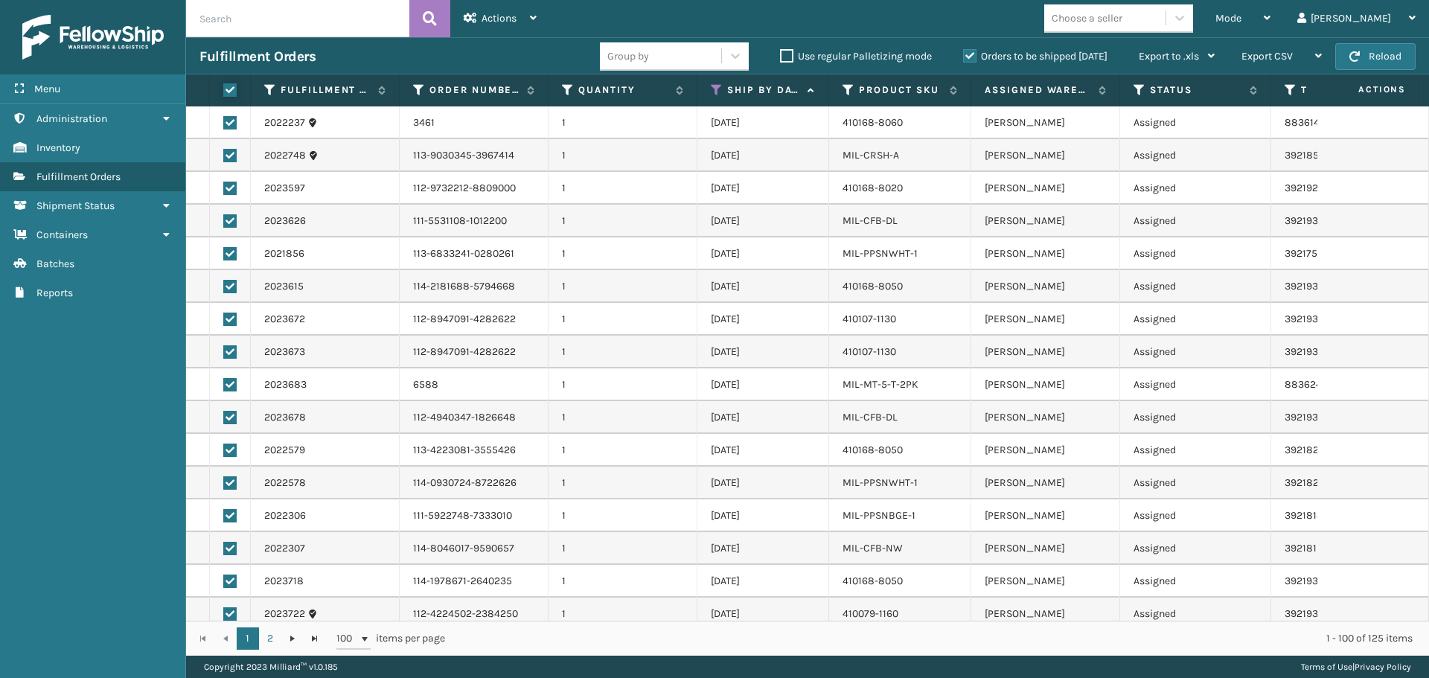
checkbox input "true"
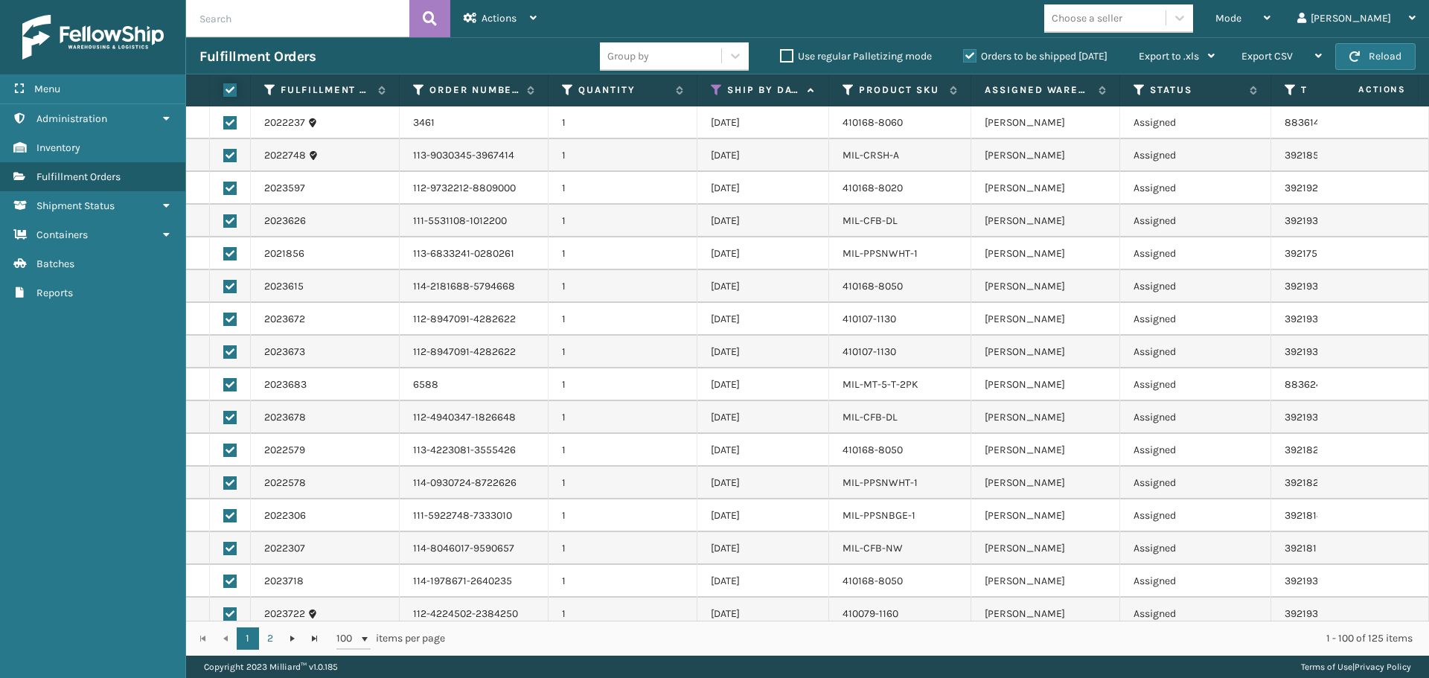
checkbox input "true"
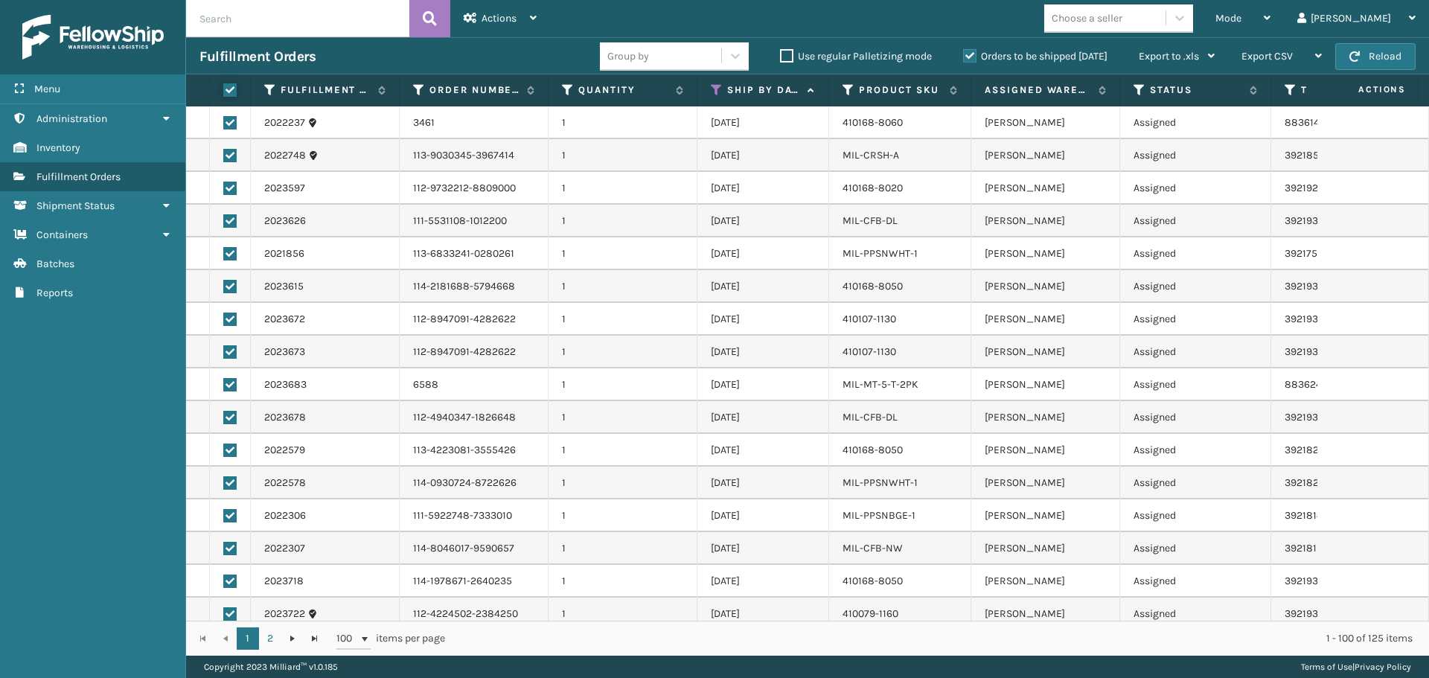
checkbox input "true"
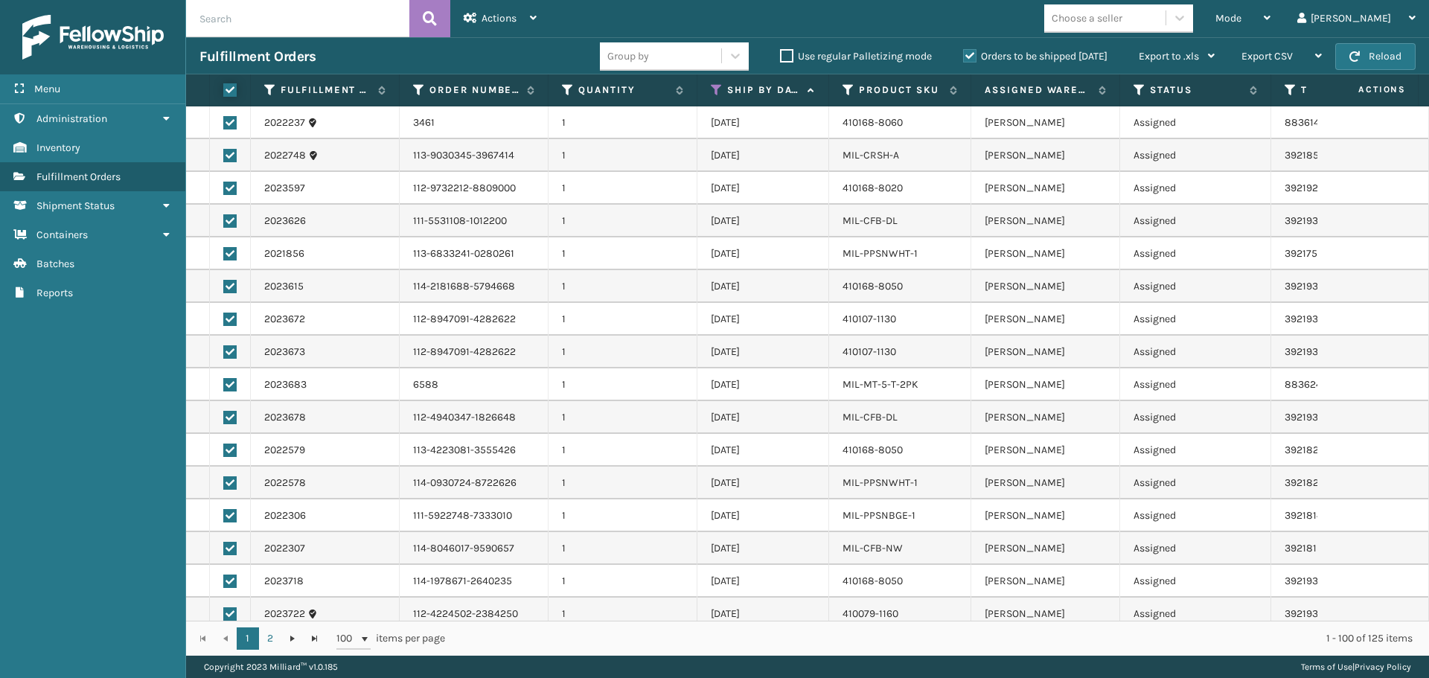
checkbox input "true"
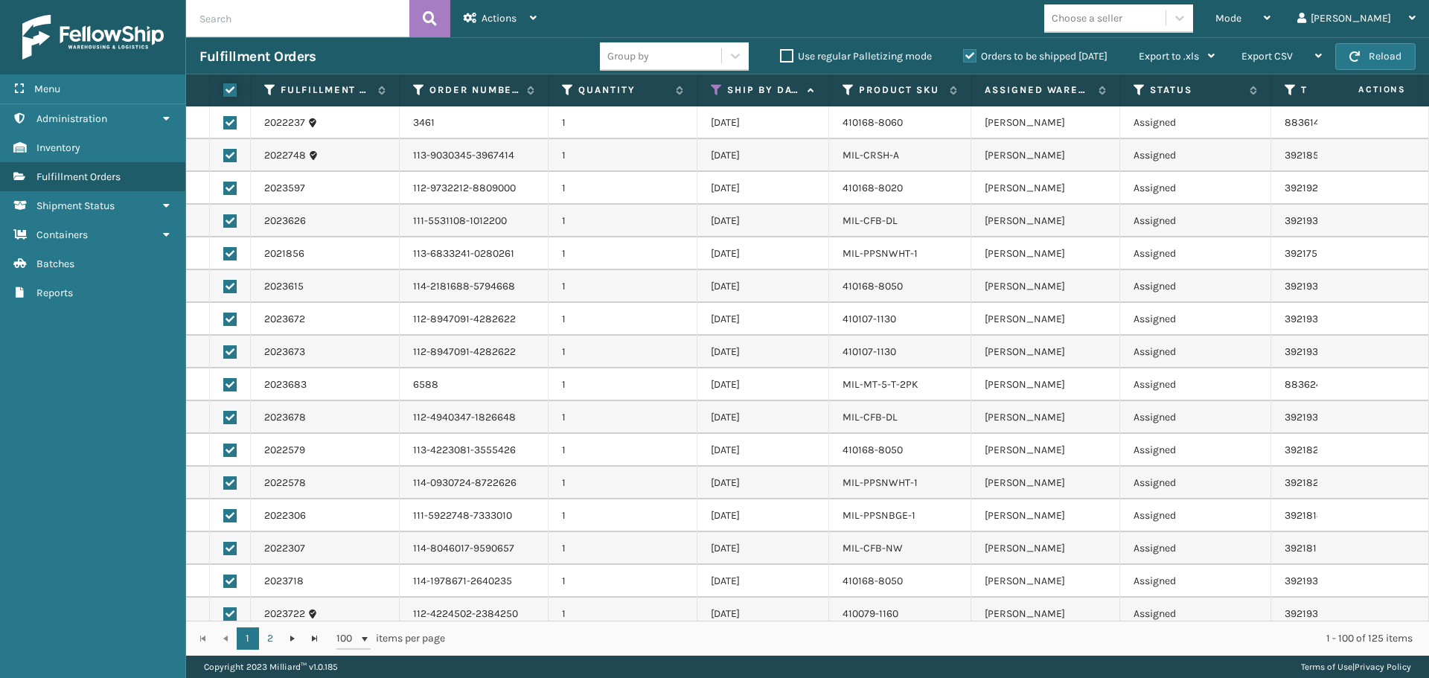
checkbox input "true"
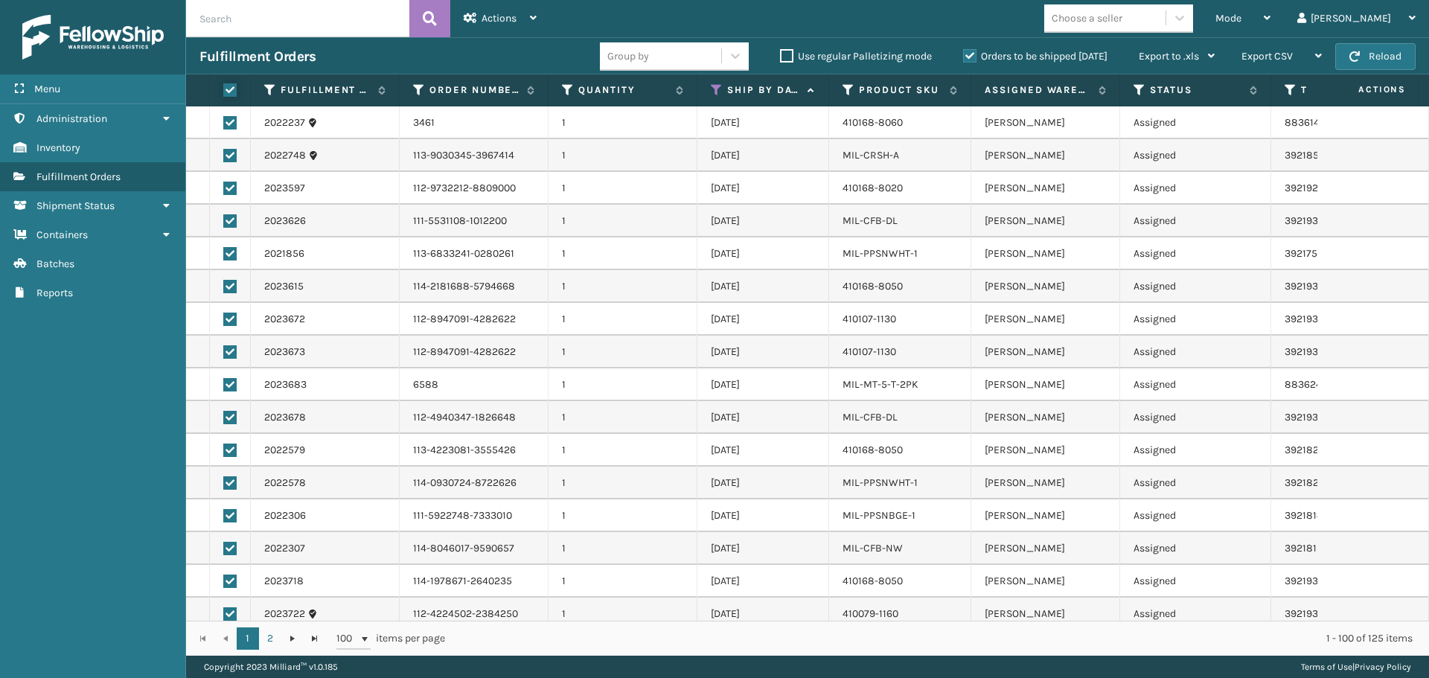
checkbox input "true"
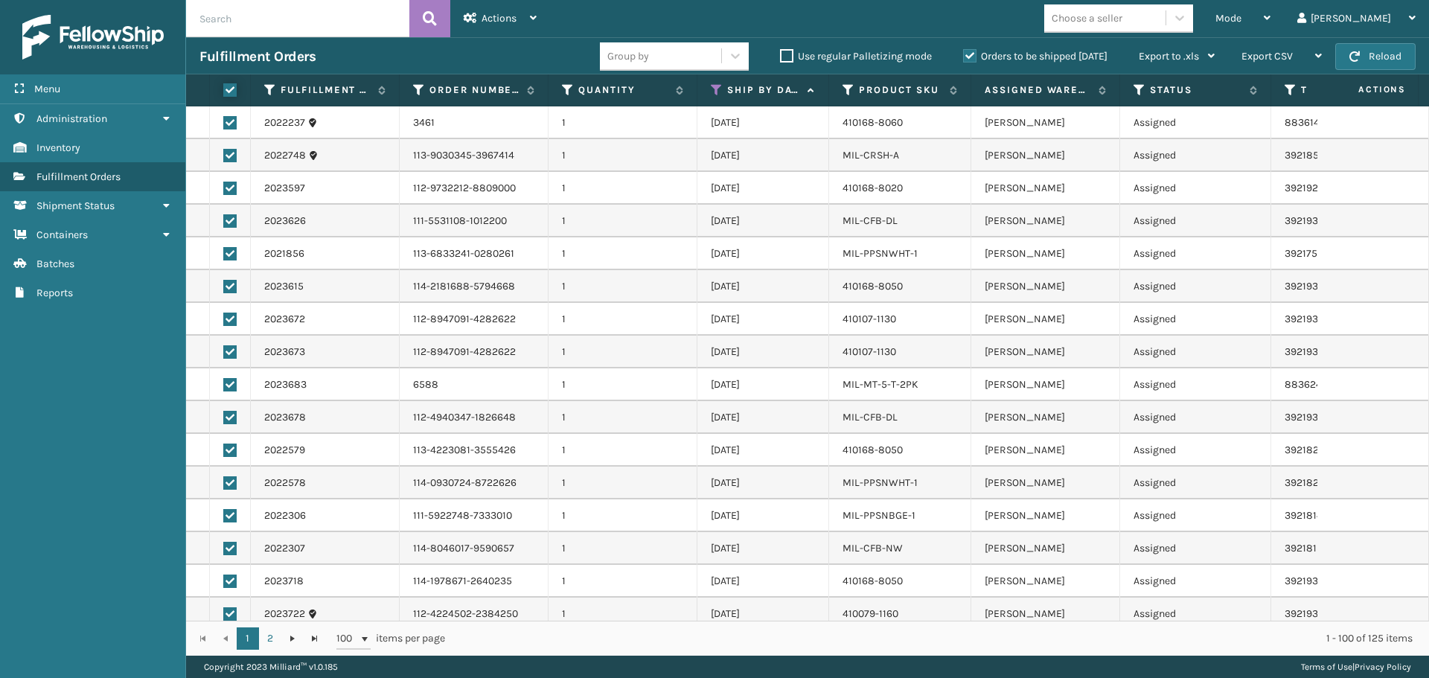
checkbox input "true"
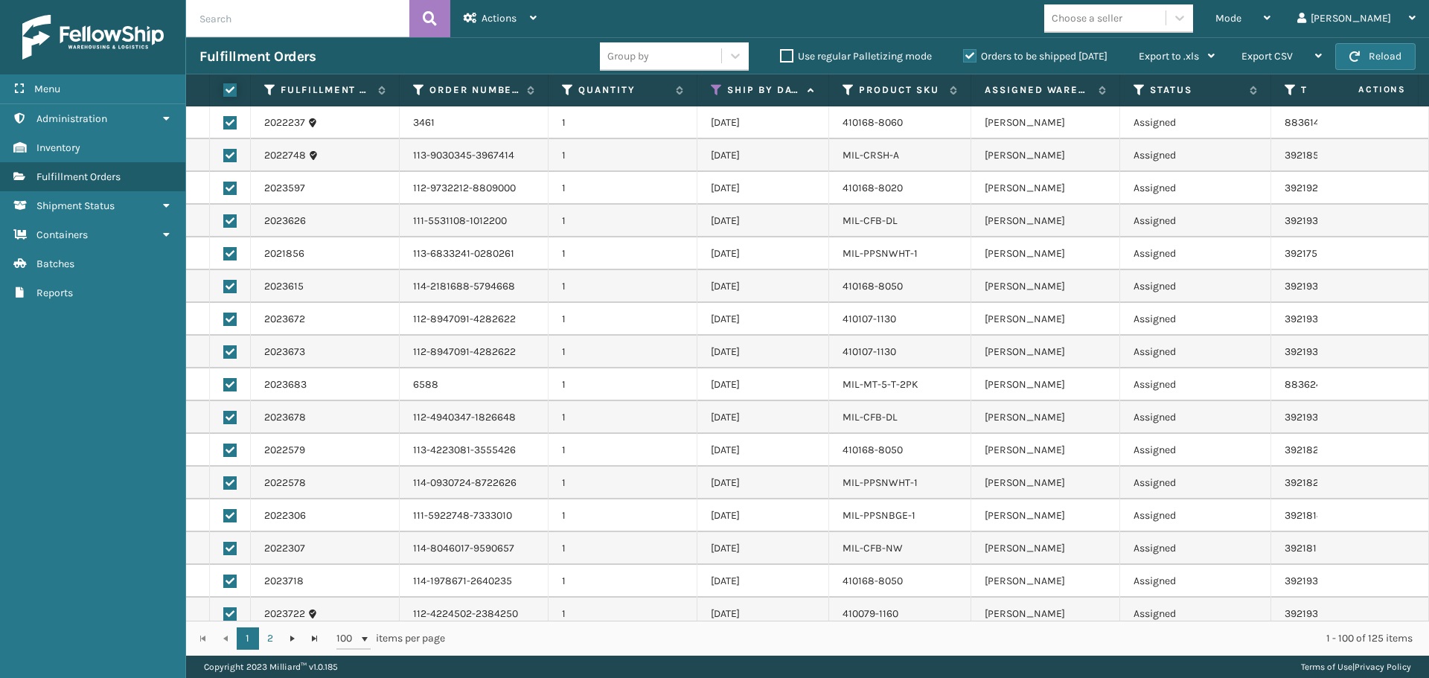
checkbox input "true"
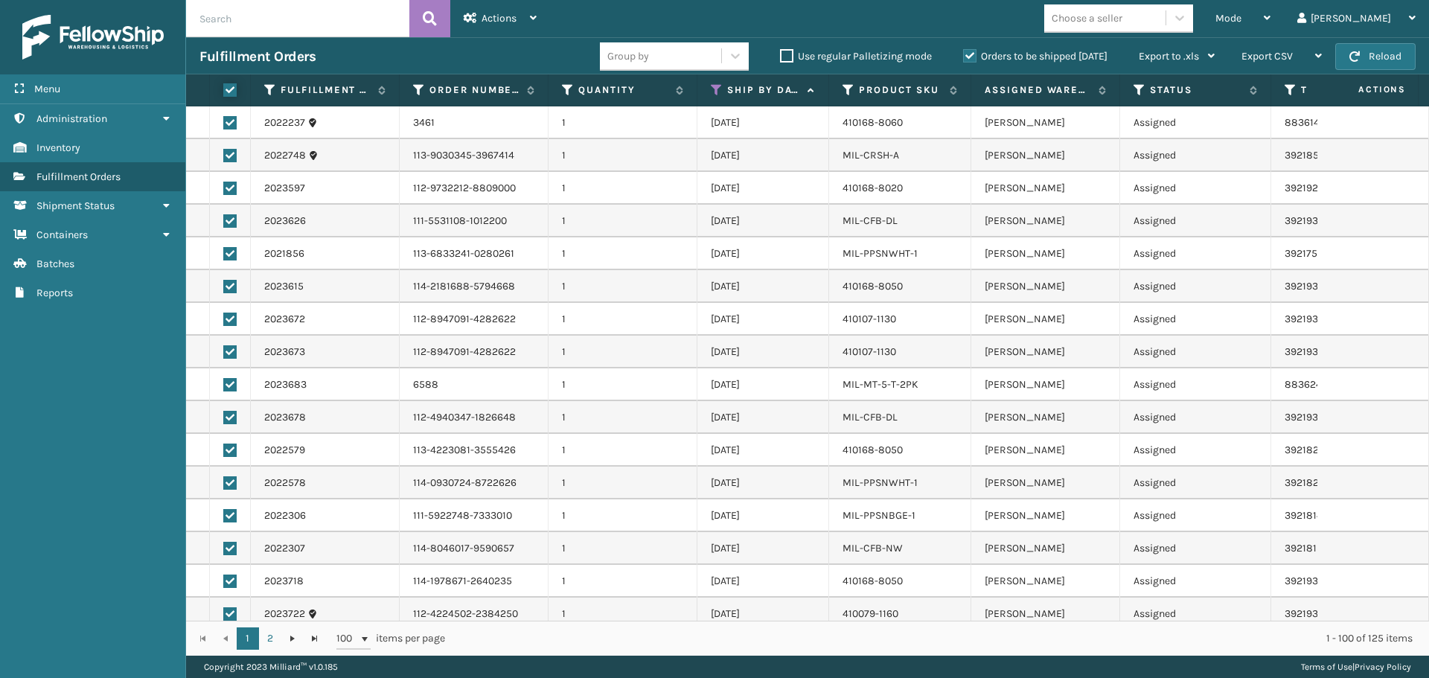
checkbox input "true"
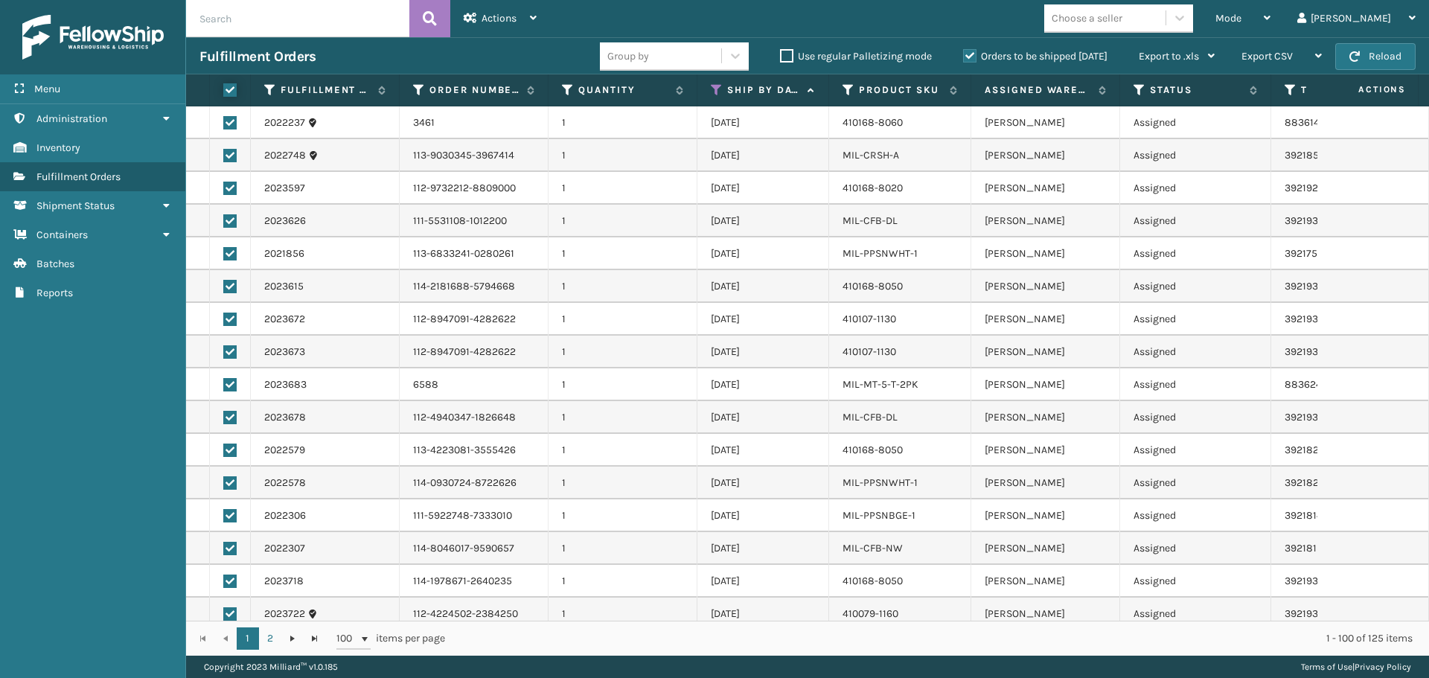
checkbox input "true"
click at [519, 19] on div "Actions" at bounding box center [500, 18] width 73 height 37
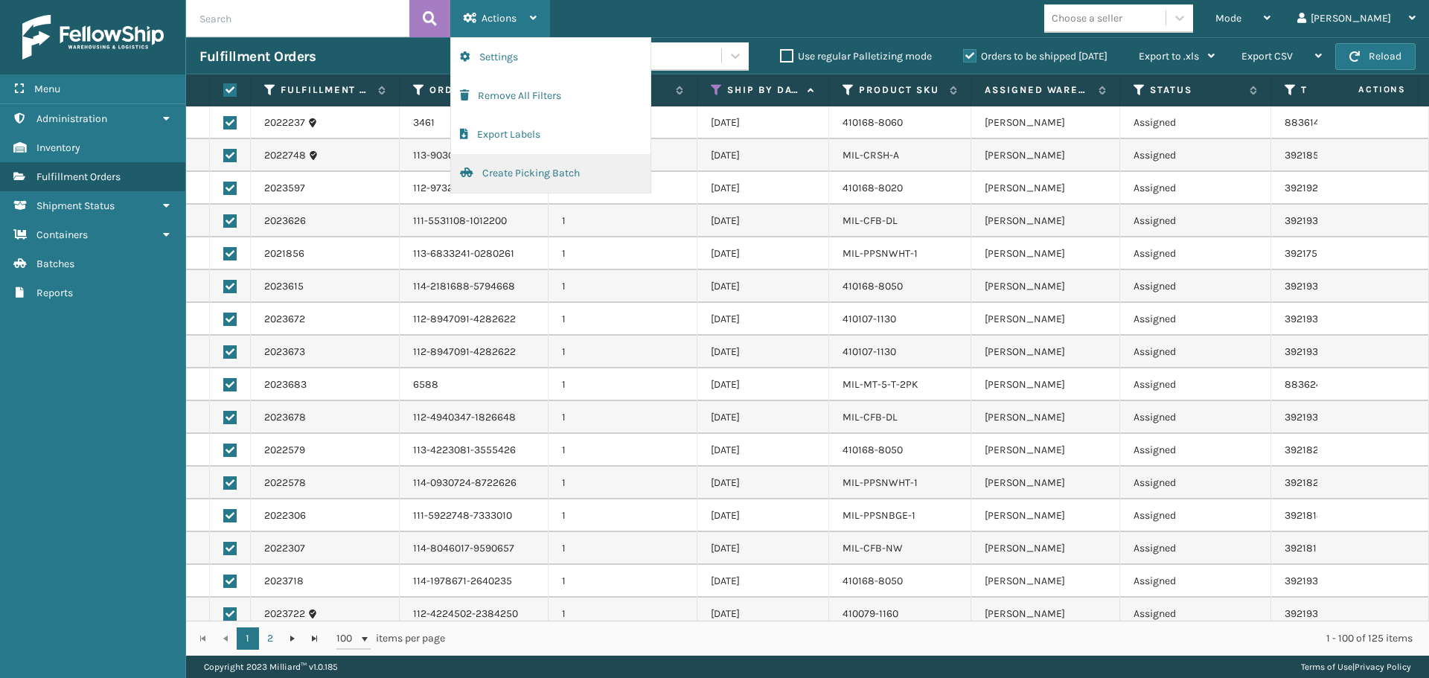
click at [541, 167] on button "Create Picking Batch" at bounding box center [550, 173] width 199 height 39
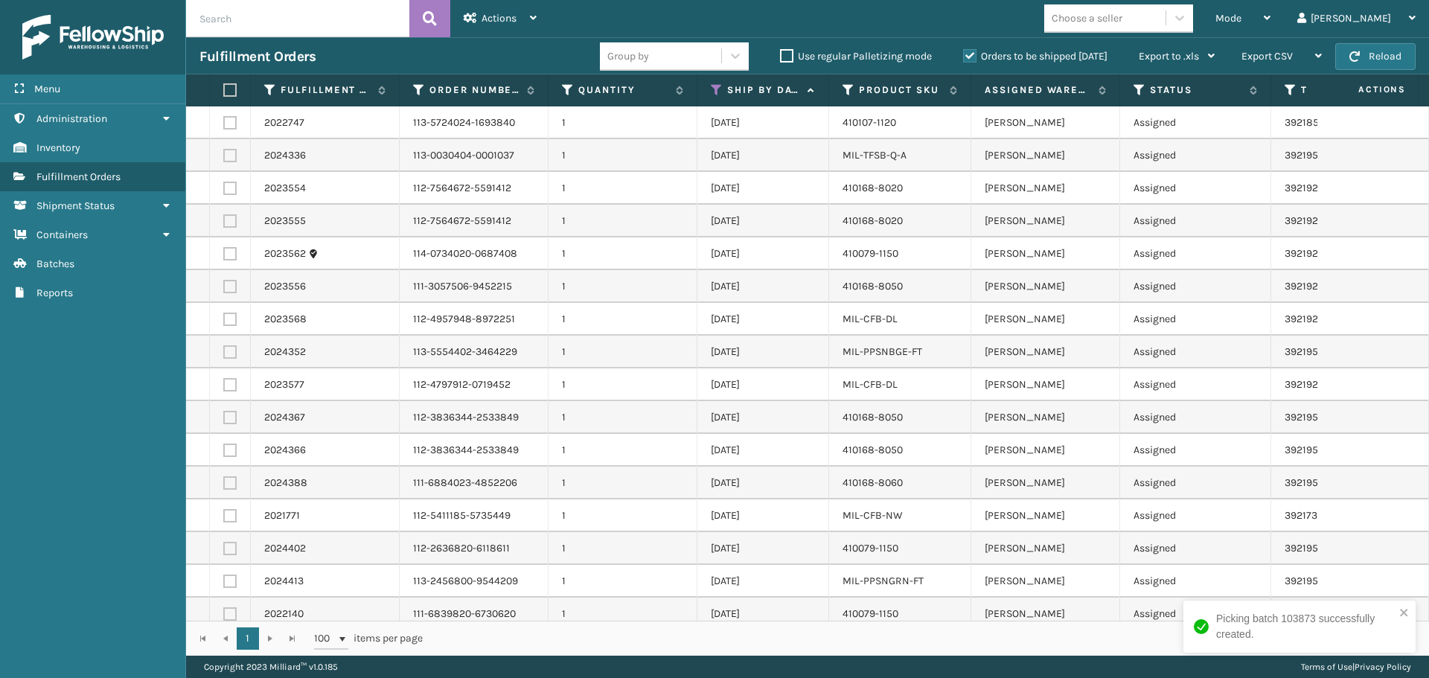
click at [225, 95] on label at bounding box center [227, 89] width 9 height 13
click at [224, 95] on input "checkbox" at bounding box center [223, 91] width 1 height 10
checkbox input "true"
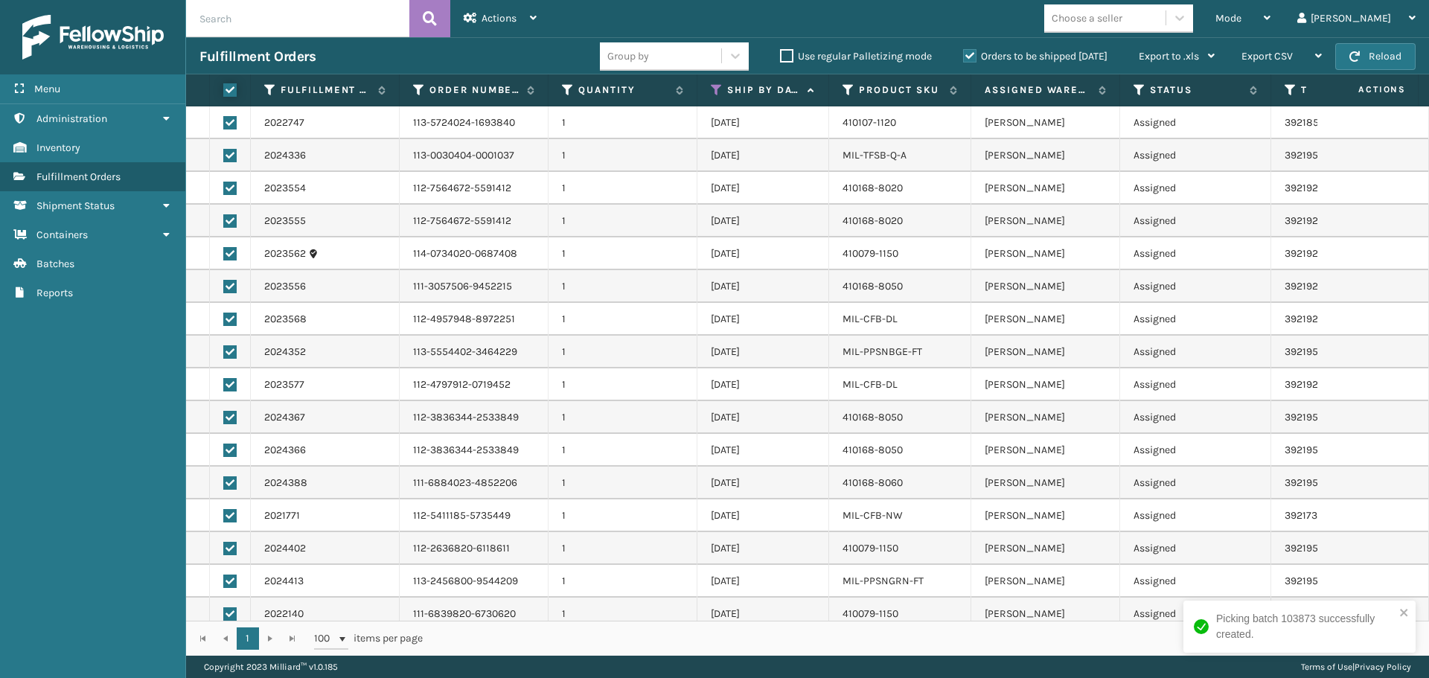
checkbox input "true"
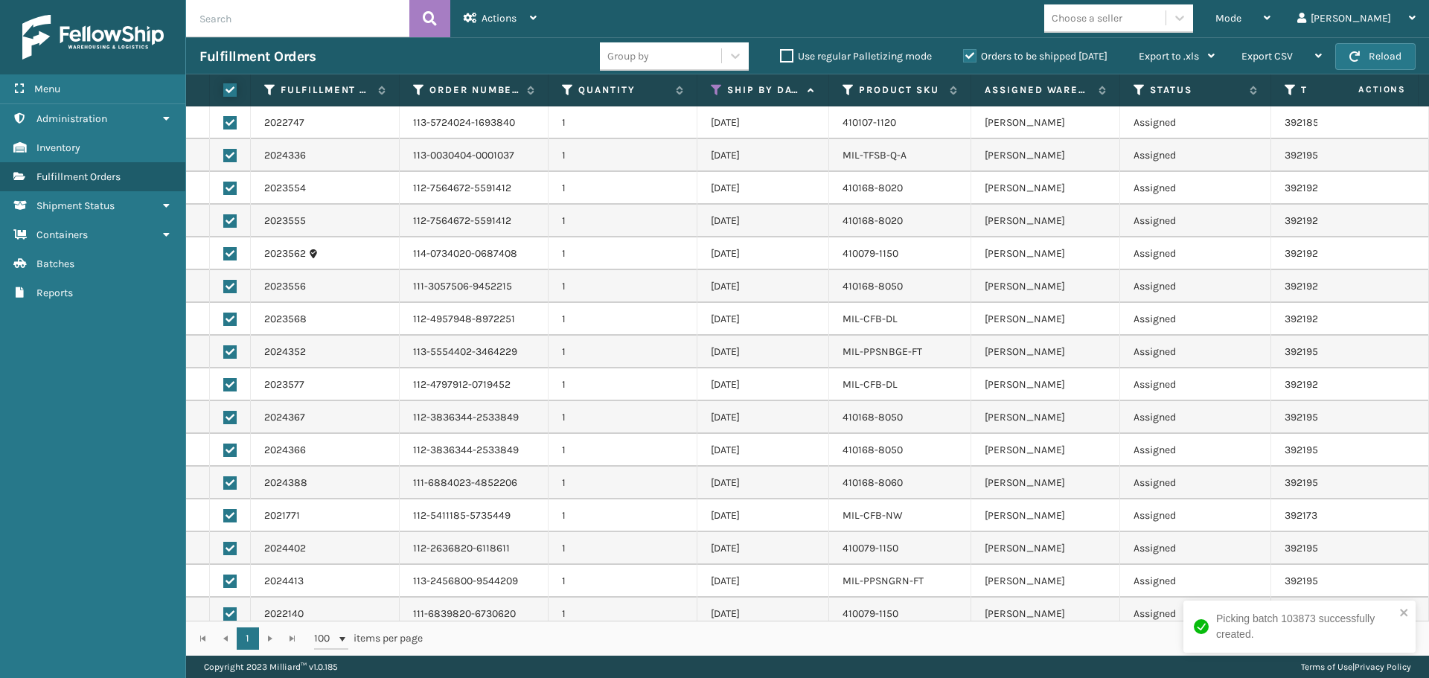
checkbox input "true"
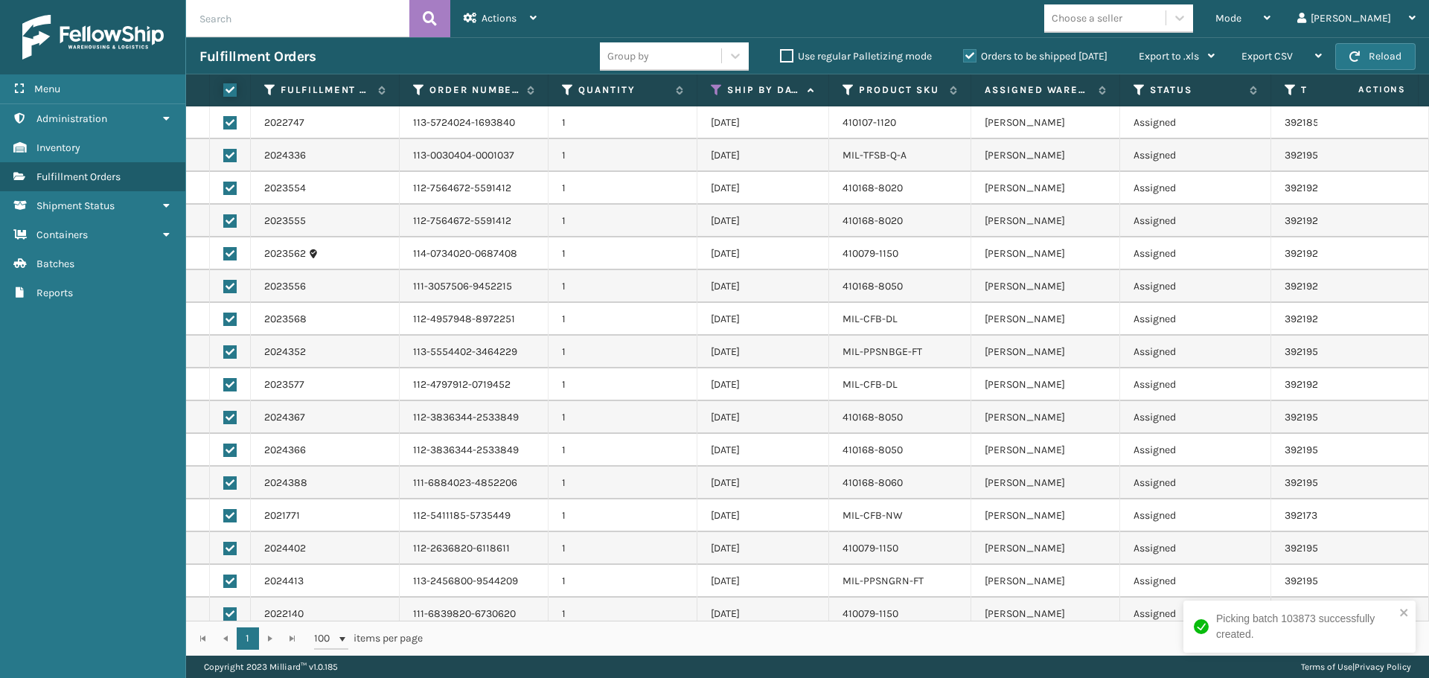
checkbox input "true"
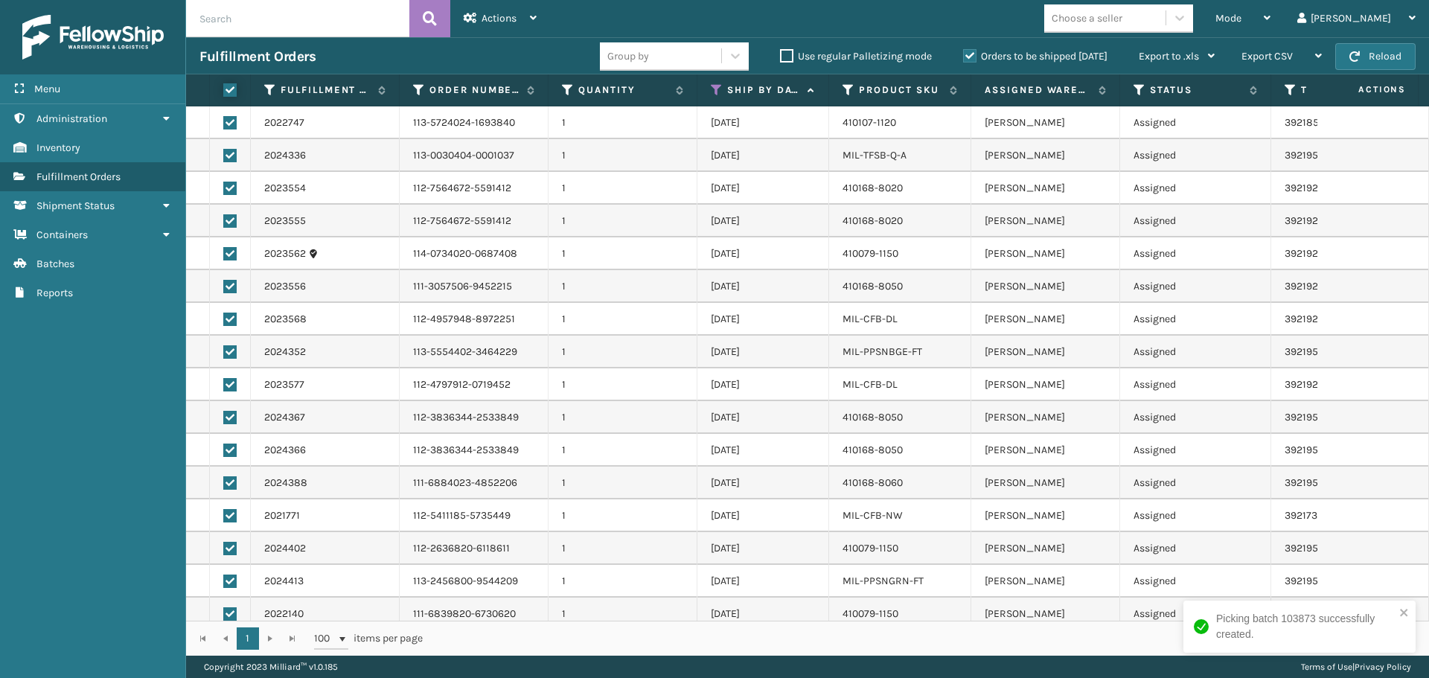
checkbox input "true"
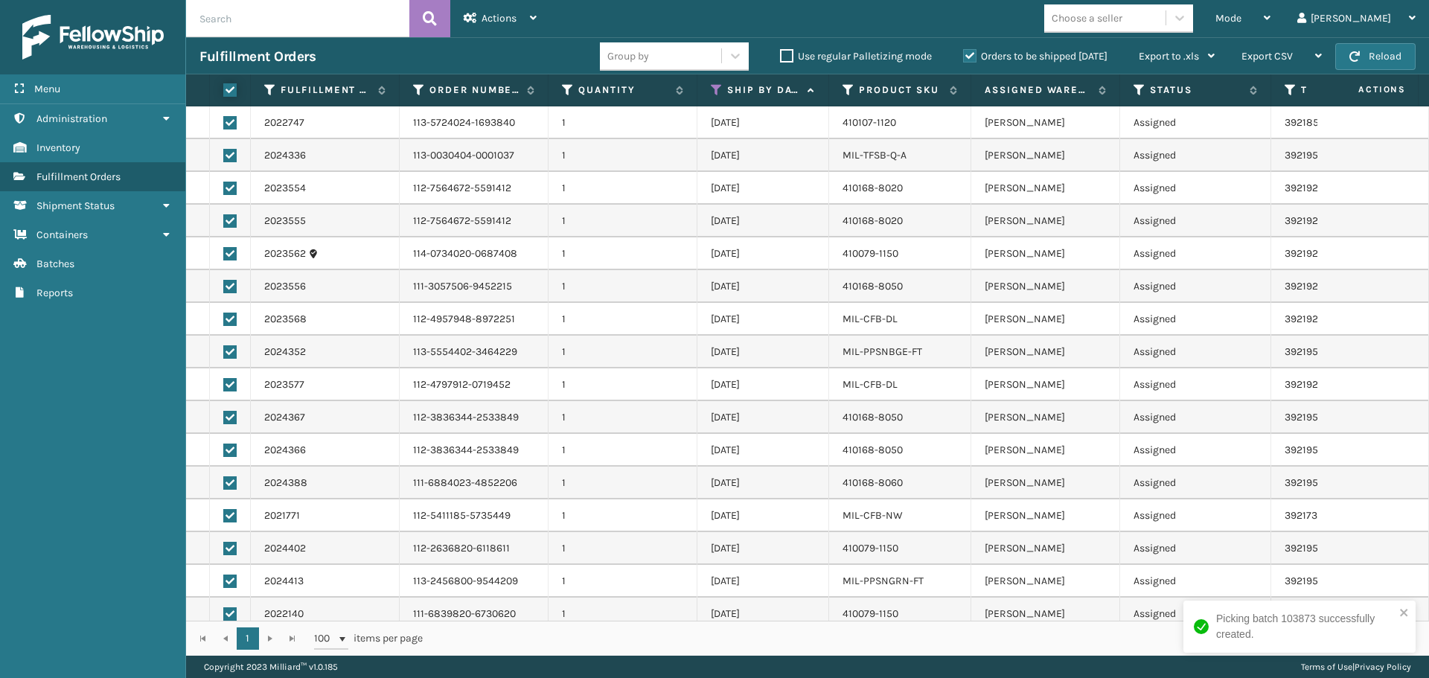
checkbox input "true"
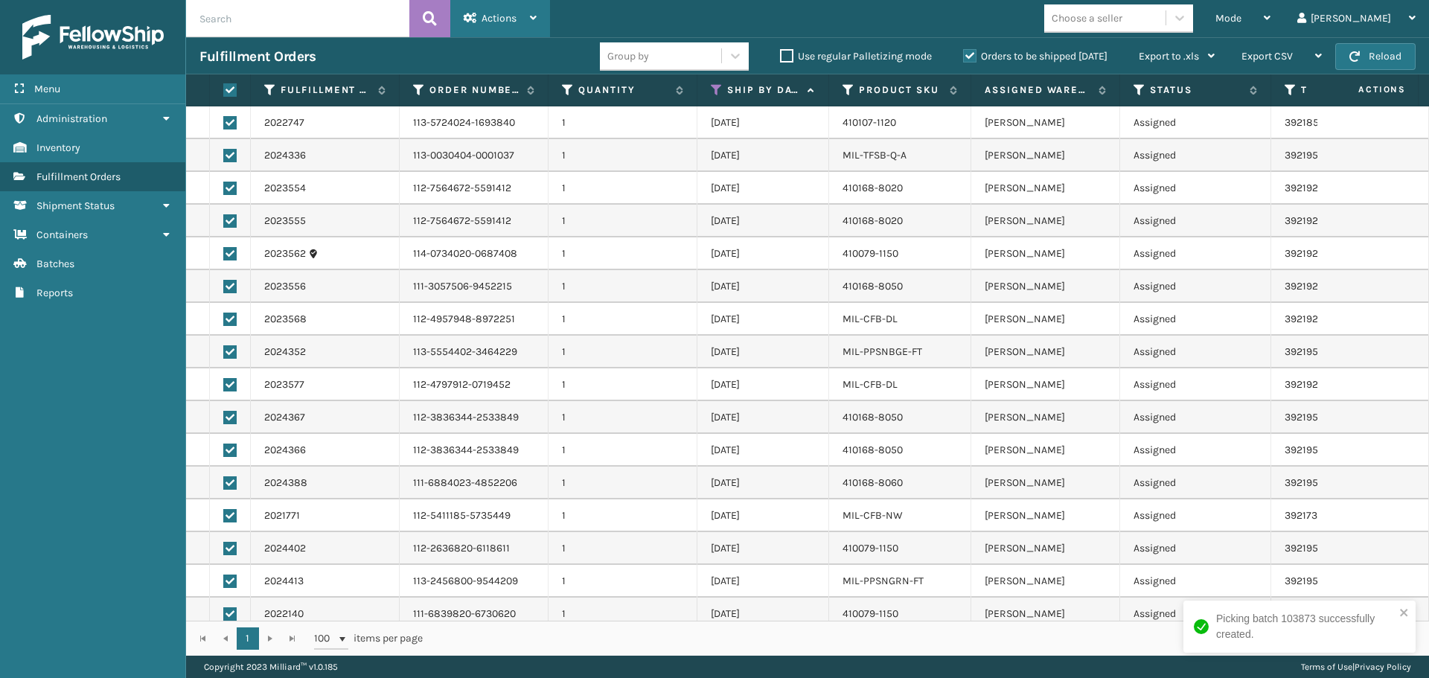
click at [538, 23] on div "Actions Settings Remove All Filters Export Labels Create Picking Batch" at bounding box center [500, 18] width 100 height 37
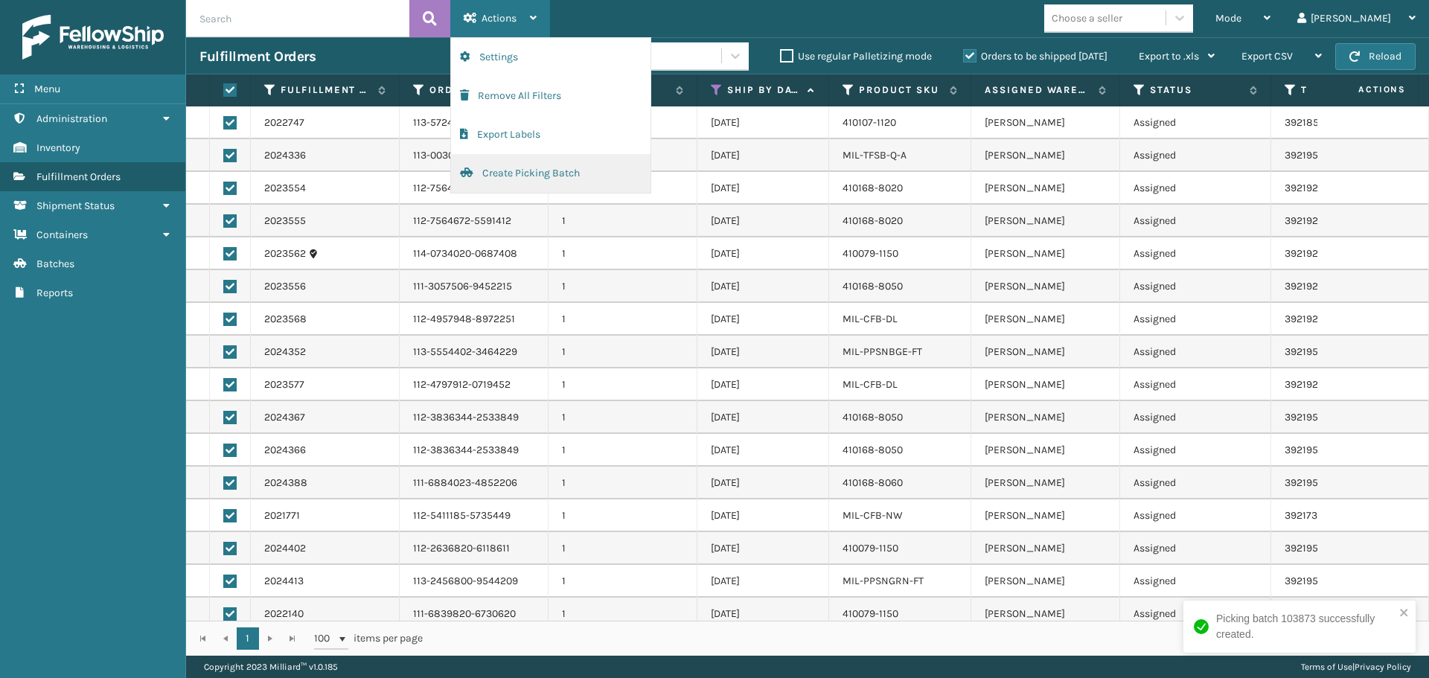
click at [553, 176] on button "Create Picking Batch" at bounding box center [550, 173] width 199 height 39
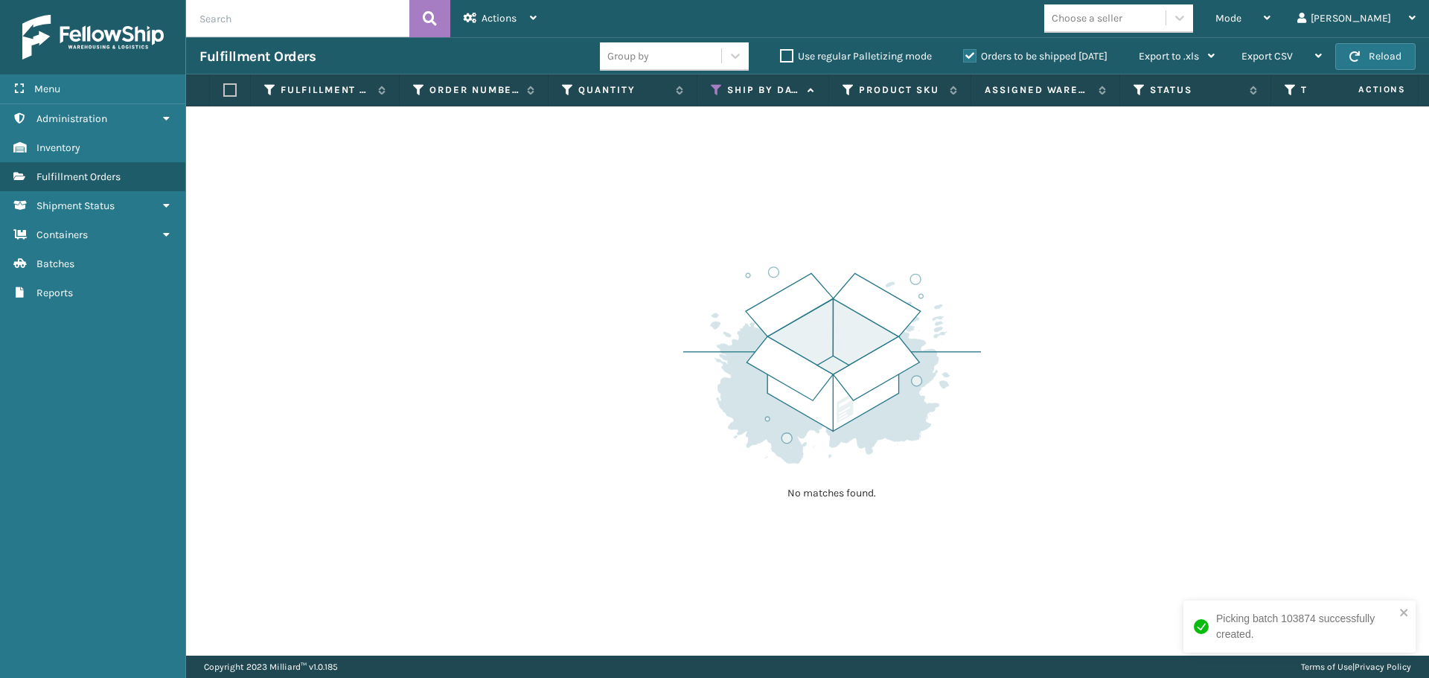
click at [717, 88] on icon at bounding box center [717, 89] width 12 height 13
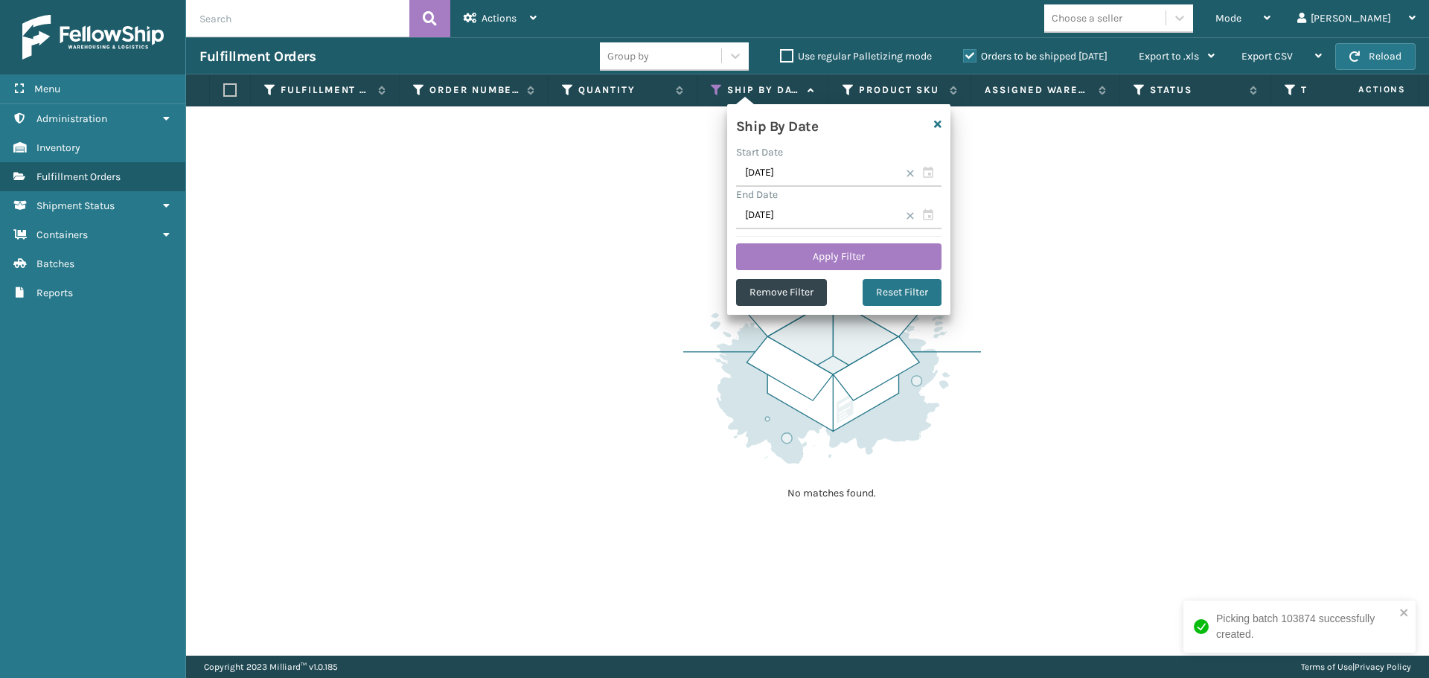
click at [615, 121] on td "No matches found." at bounding box center [1082, 115] width 1792 height 18
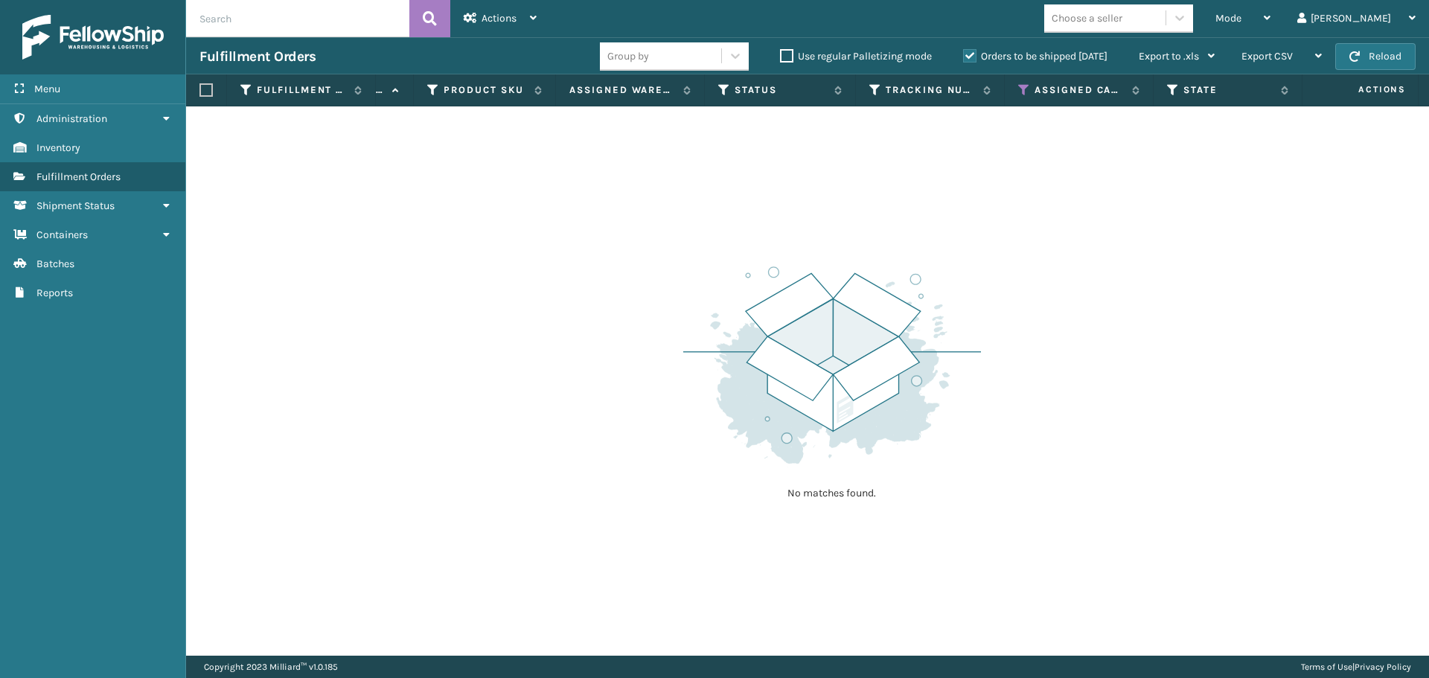
scroll to position [0, 549]
click at [886, 91] on icon at bounding box center [890, 89] width 12 height 13
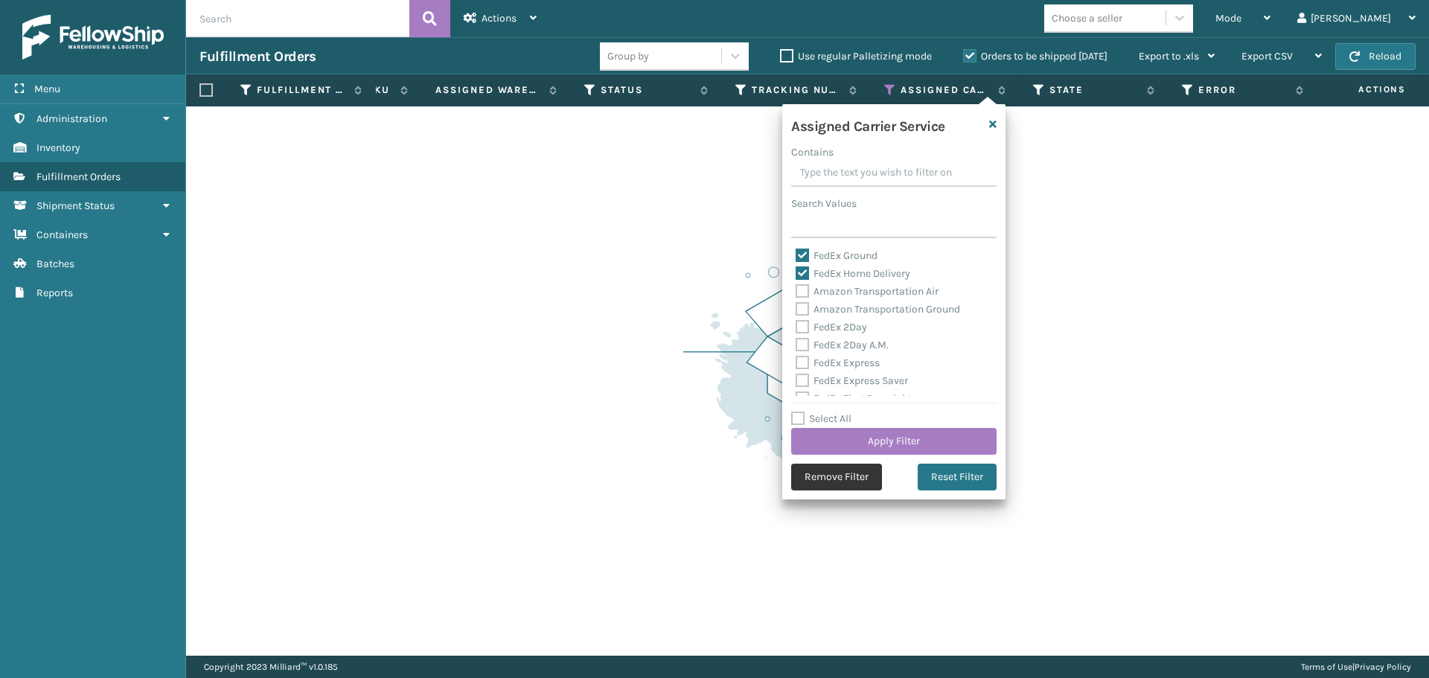
click at [860, 478] on button "Remove Filter" at bounding box center [836, 477] width 91 height 27
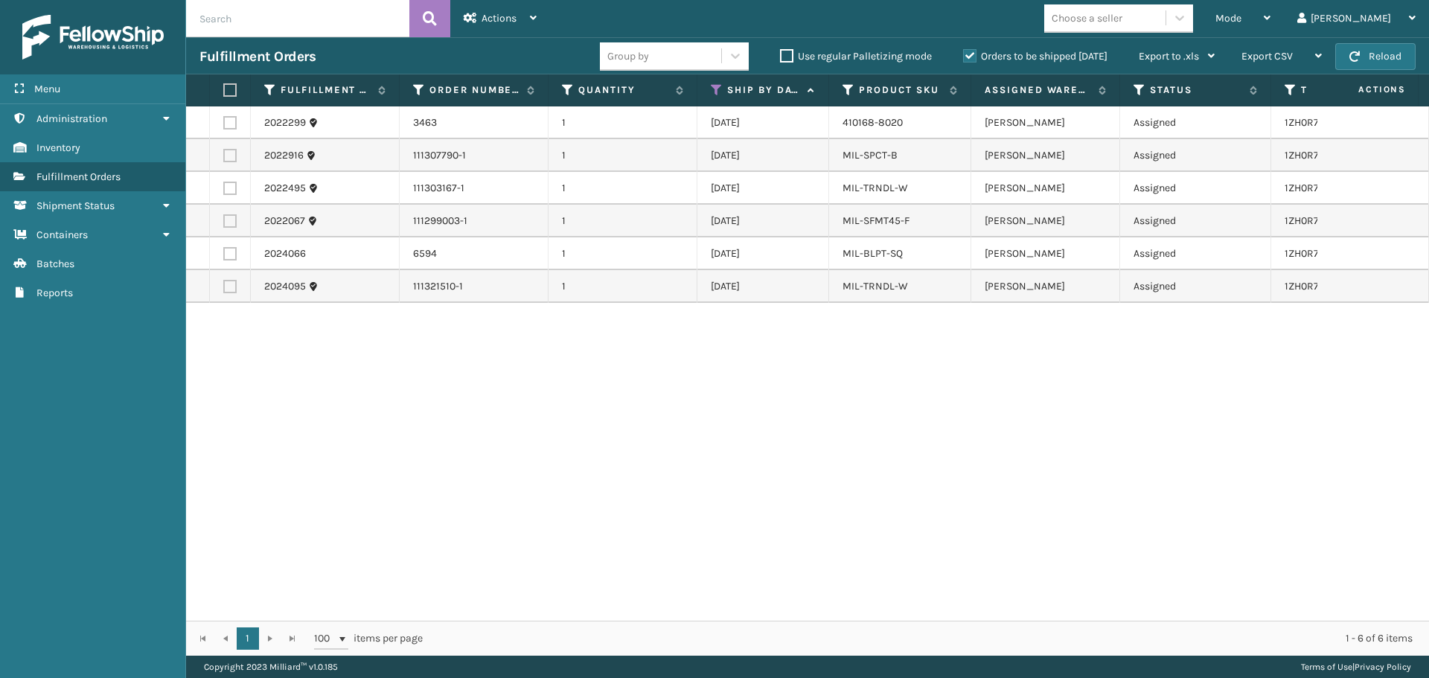
click at [237, 96] on th at bounding box center [230, 90] width 41 height 32
drag, startPoint x: 225, startPoint y: 97, endPoint x: 232, endPoint y: 89, distance: 11.6
click at [228, 97] on th at bounding box center [230, 90] width 41 height 32
click at [231, 90] on label at bounding box center [227, 89] width 9 height 13
click at [224, 90] on input "checkbox" at bounding box center [223, 91] width 1 height 10
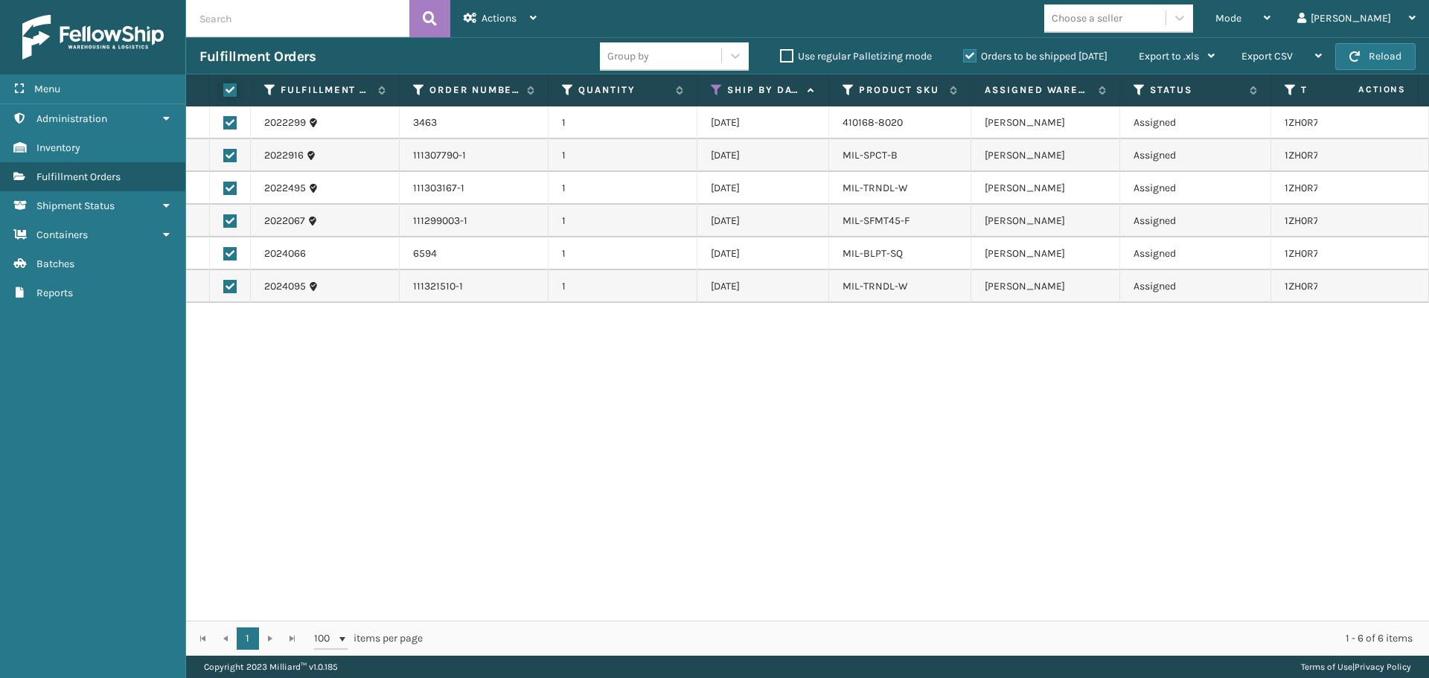
checkbox input "true"
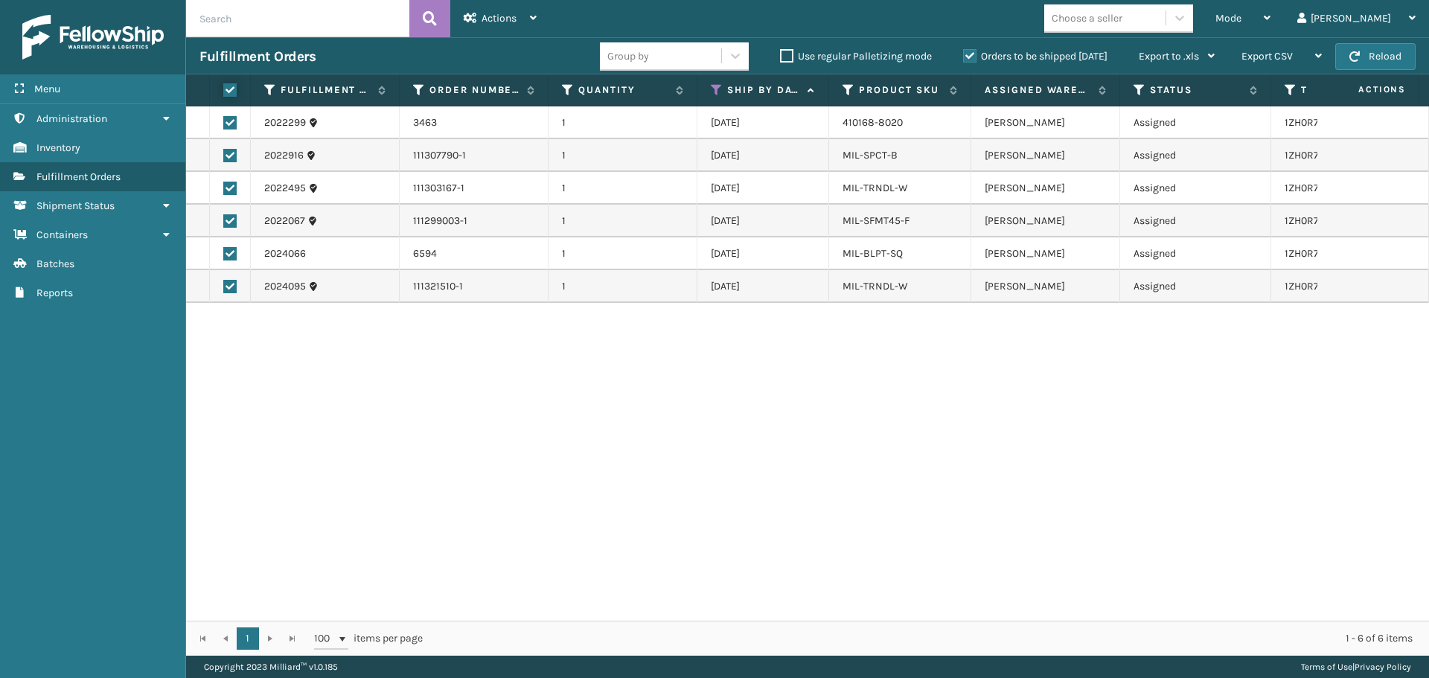
checkbox input "true"
click at [530, 37] on div "Fulfillment Orders Group by Use regular Palletizing mode Orders to be shipped […" at bounding box center [807, 55] width 1243 height 37
click at [527, 29] on div "Actions" at bounding box center [500, 18] width 73 height 37
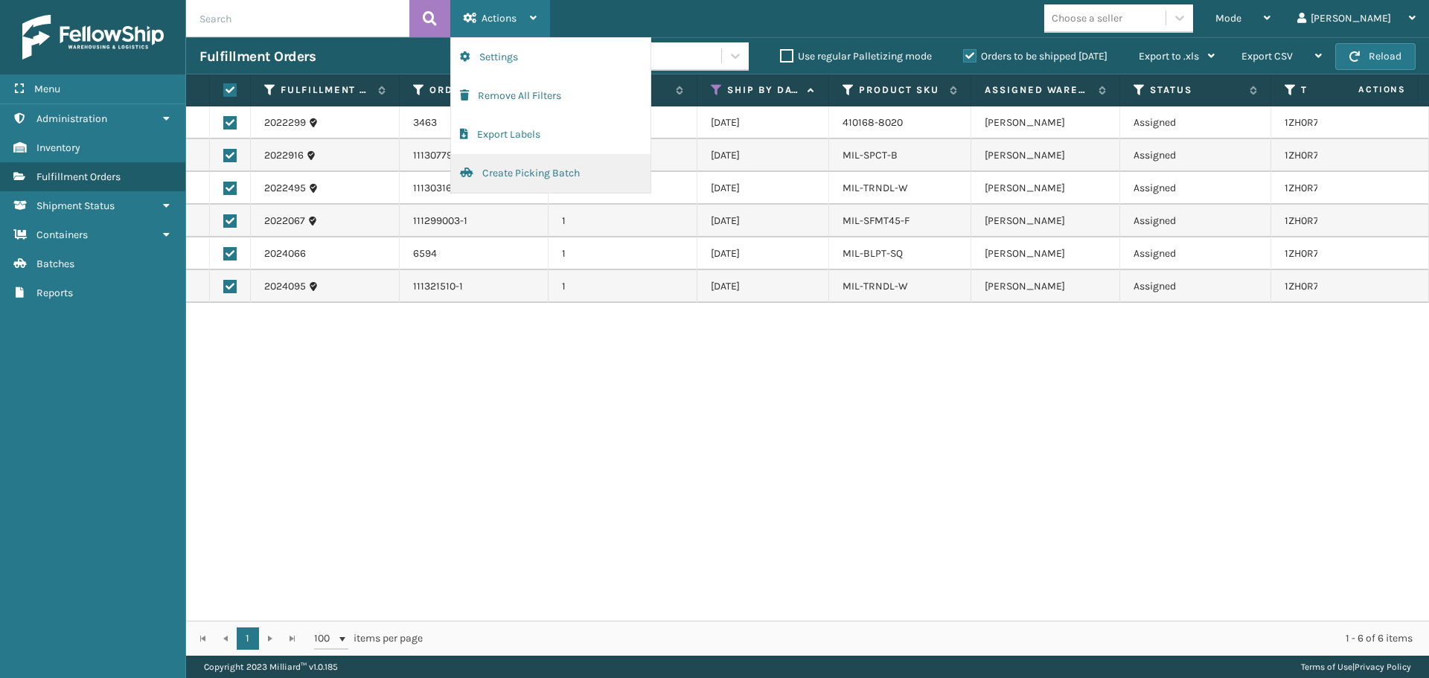
click at [524, 170] on button "Create Picking Batch" at bounding box center [550, 173] width 199 height 39
